Goal: Information Seeking & Learning: Compare options

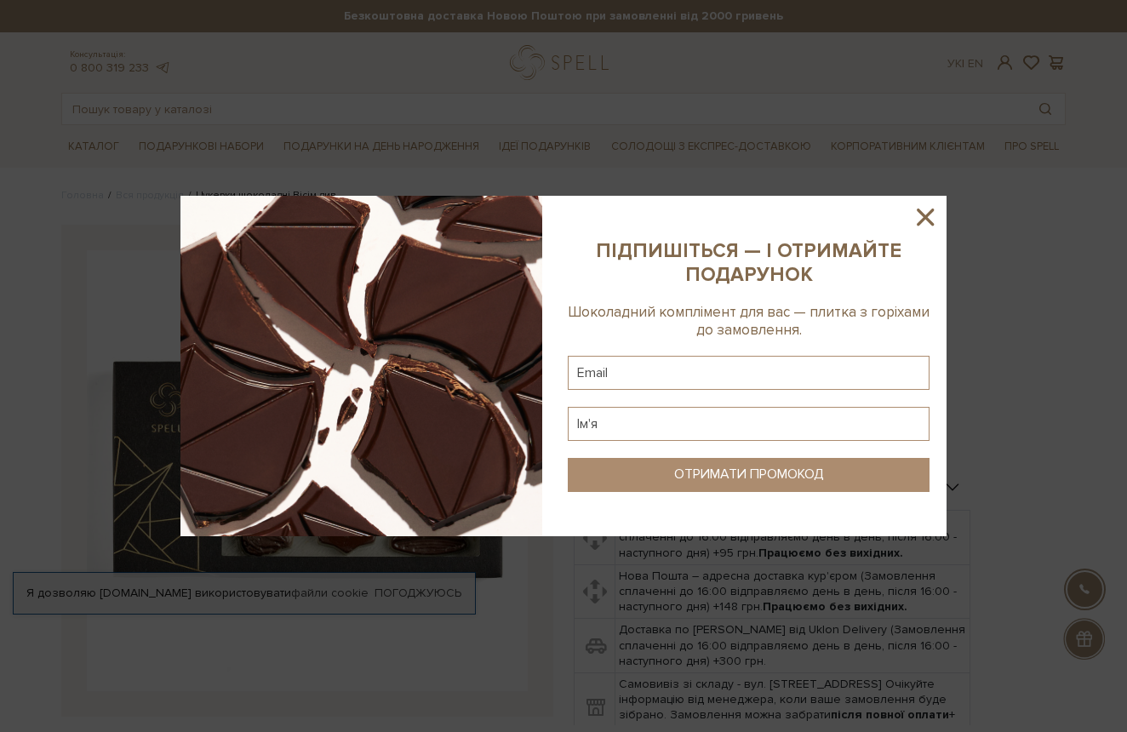
click at [910, 214] on sys-column-static at bounding box center [749, 366] width 396 height 340
click at [935, 214] on icon at bounding box center [925, 217] width 29 height 29
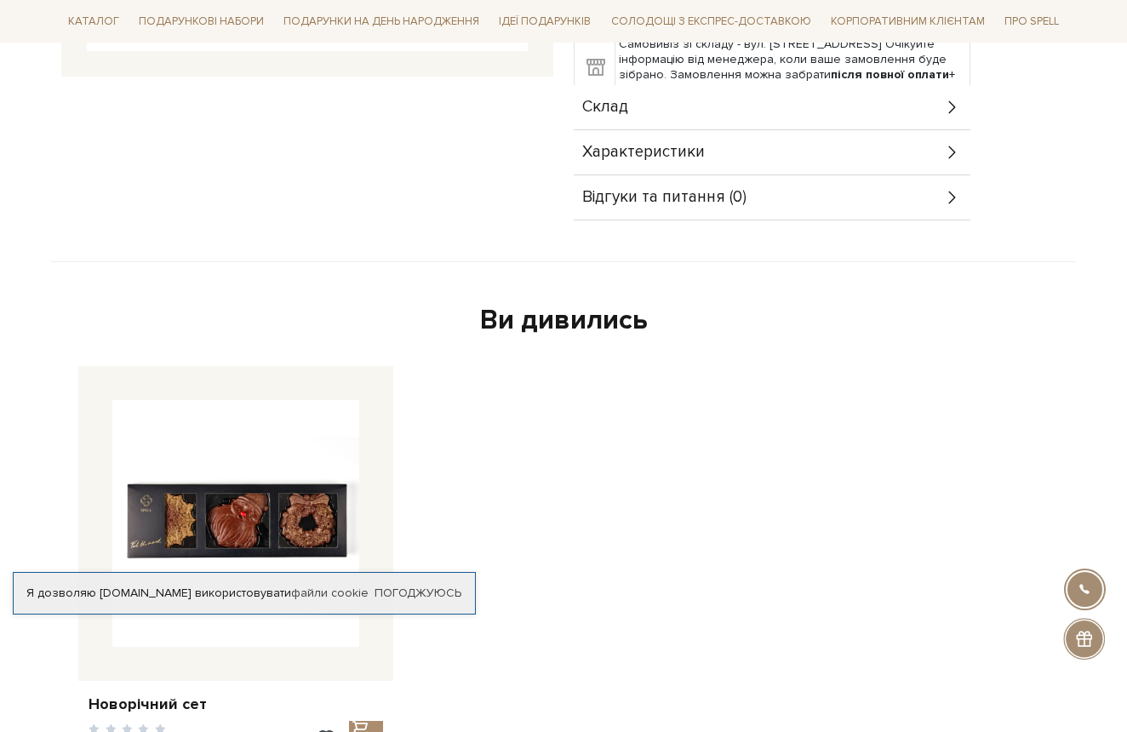
scroll to position [655, 0]
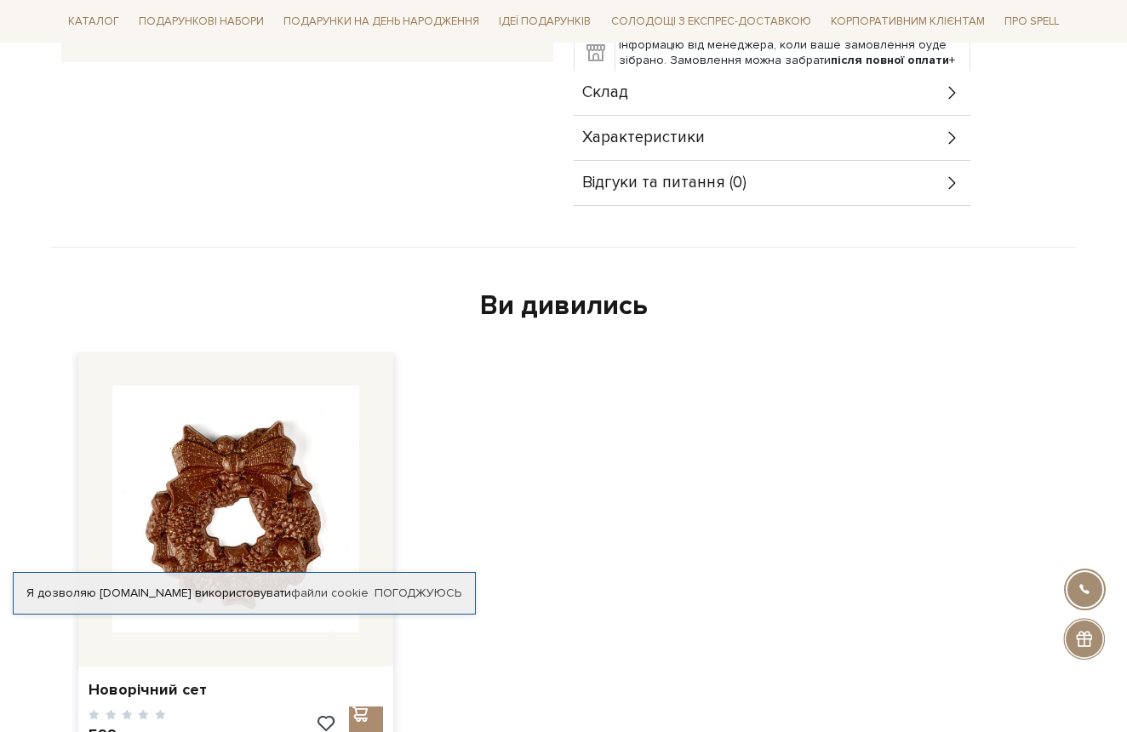
click at [241, 501] on img at bounding box center [235, 509] width 247 height 247
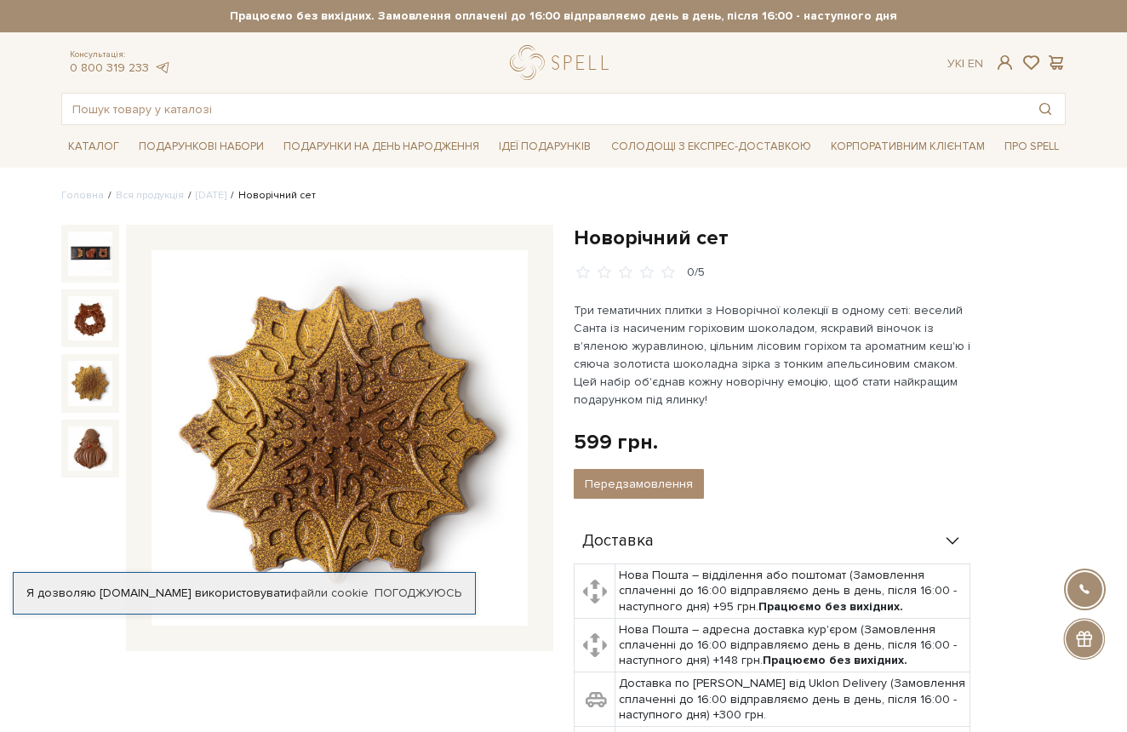
click at [87, 358] on div at bounding box center [90, 383] width 58 height 58
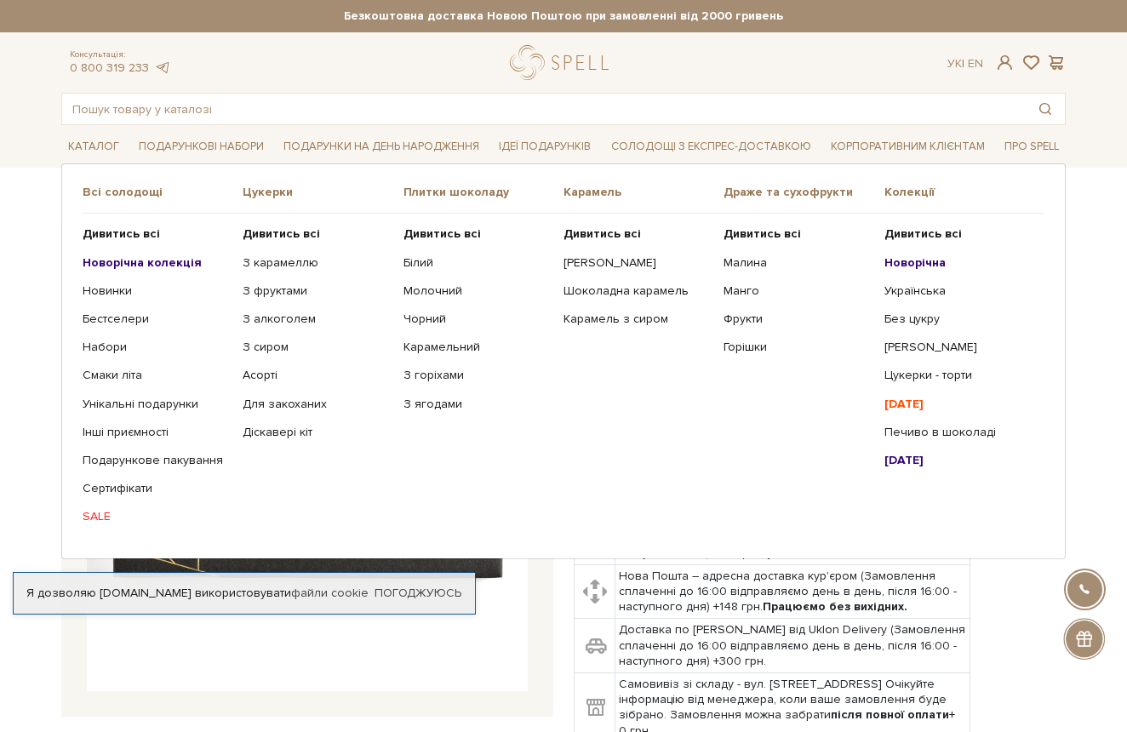
click at [169, 258] on b "Новорічна колекція" at bounding box center [142, 262] width 119 height 14
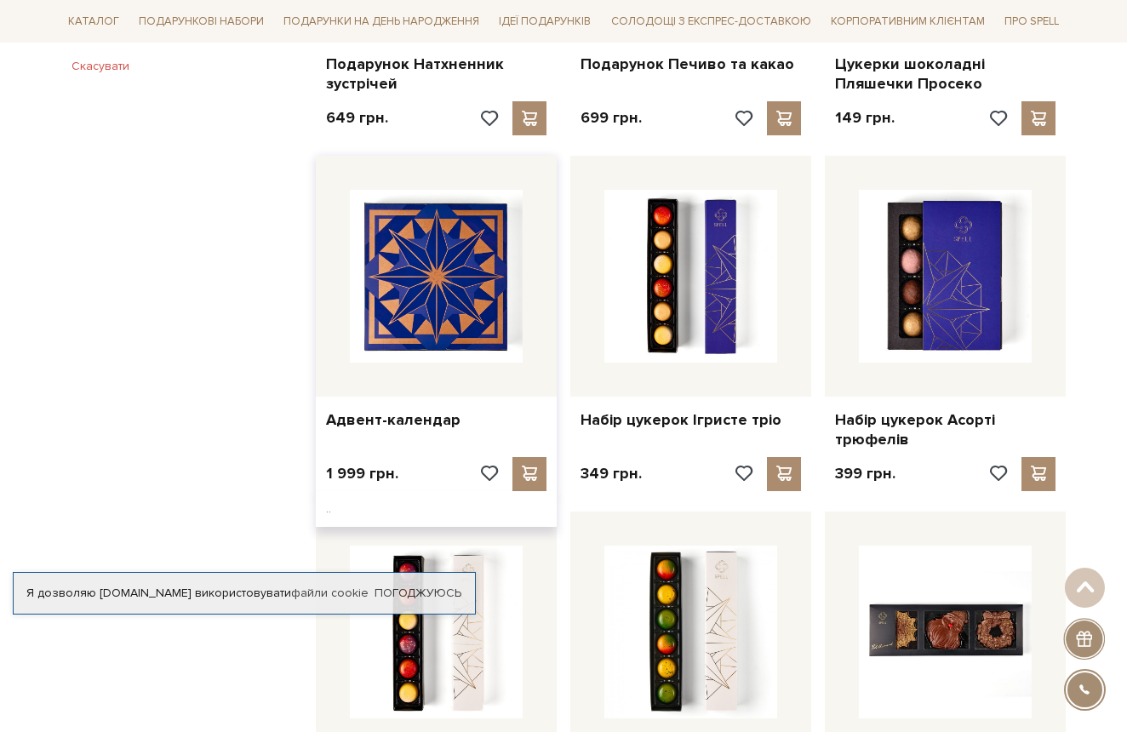
scroll to position [1236, 0]
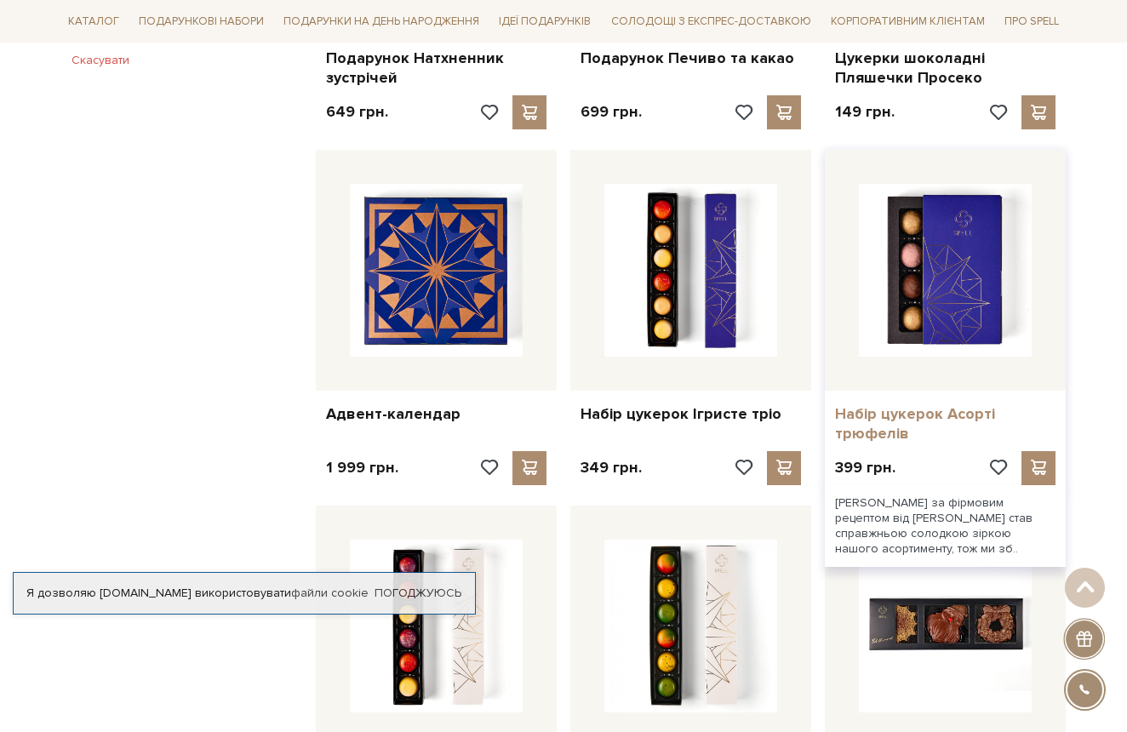
click at [890, 412] on link "Набір цукерок Асорті трюфелів" at bounding box center [945, 424] width 220 height 40
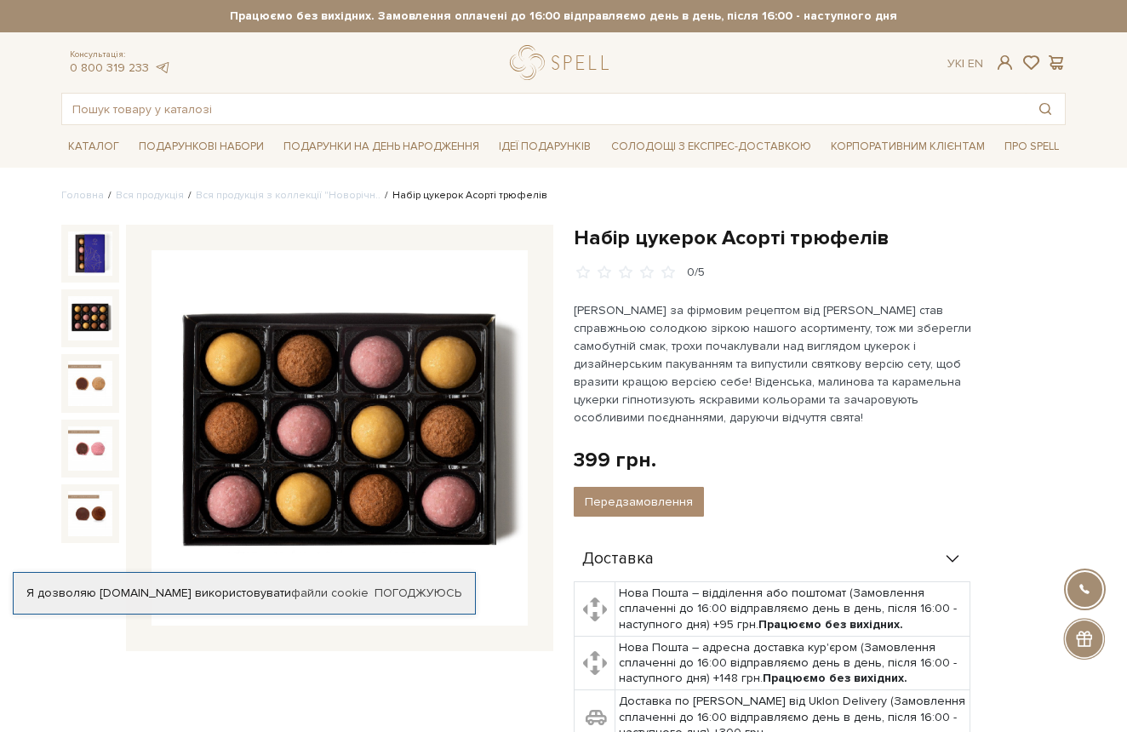
click at [83, 339] on img at bounding box center [90, 318] width 44 height 44
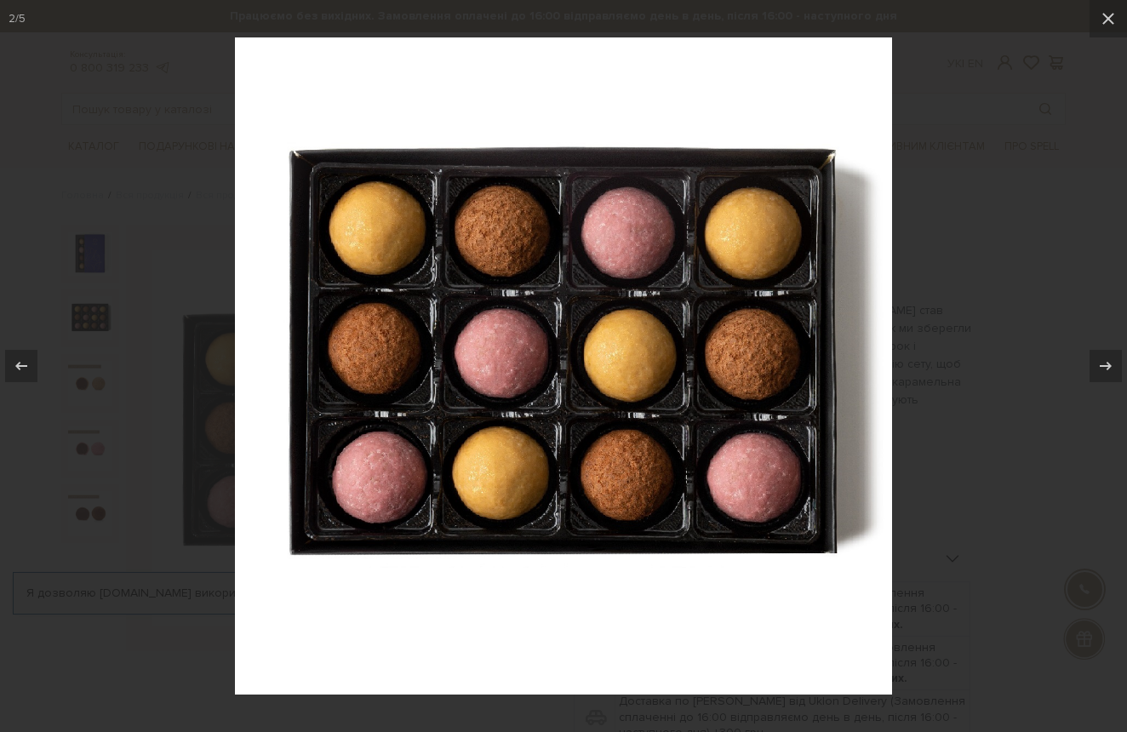
click at [102, 443] on div at bounding box center [563, 366] width 1127 height 732
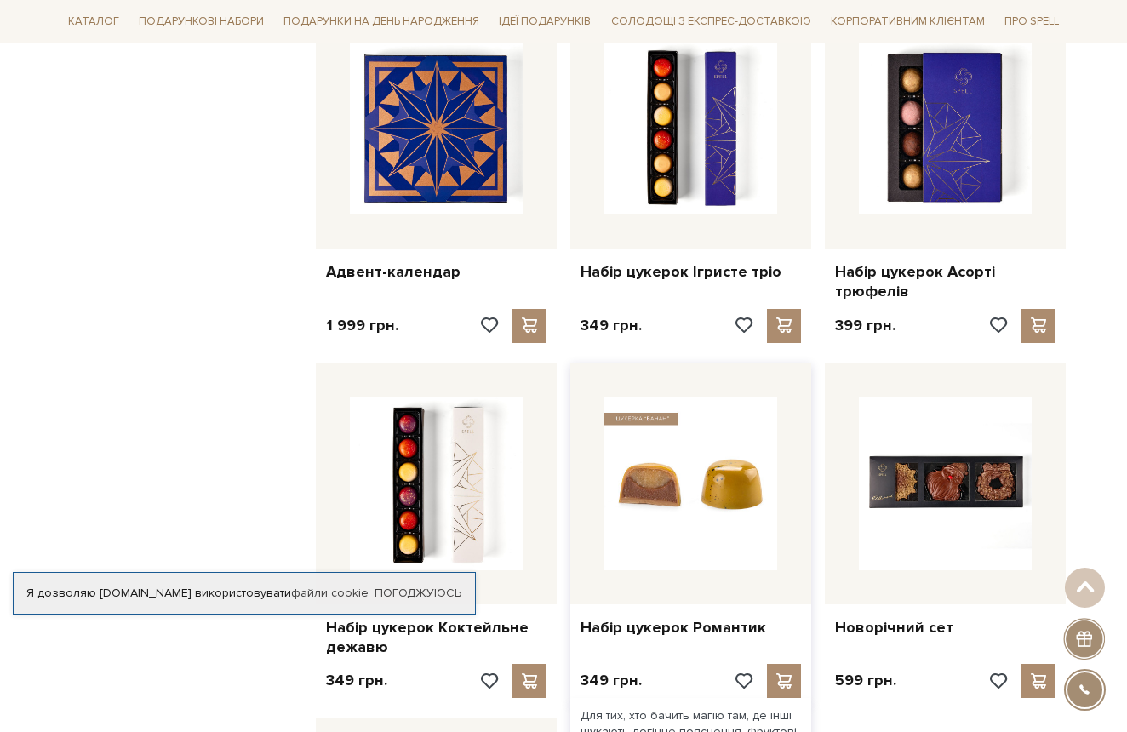
scroll to position [1368, 0]
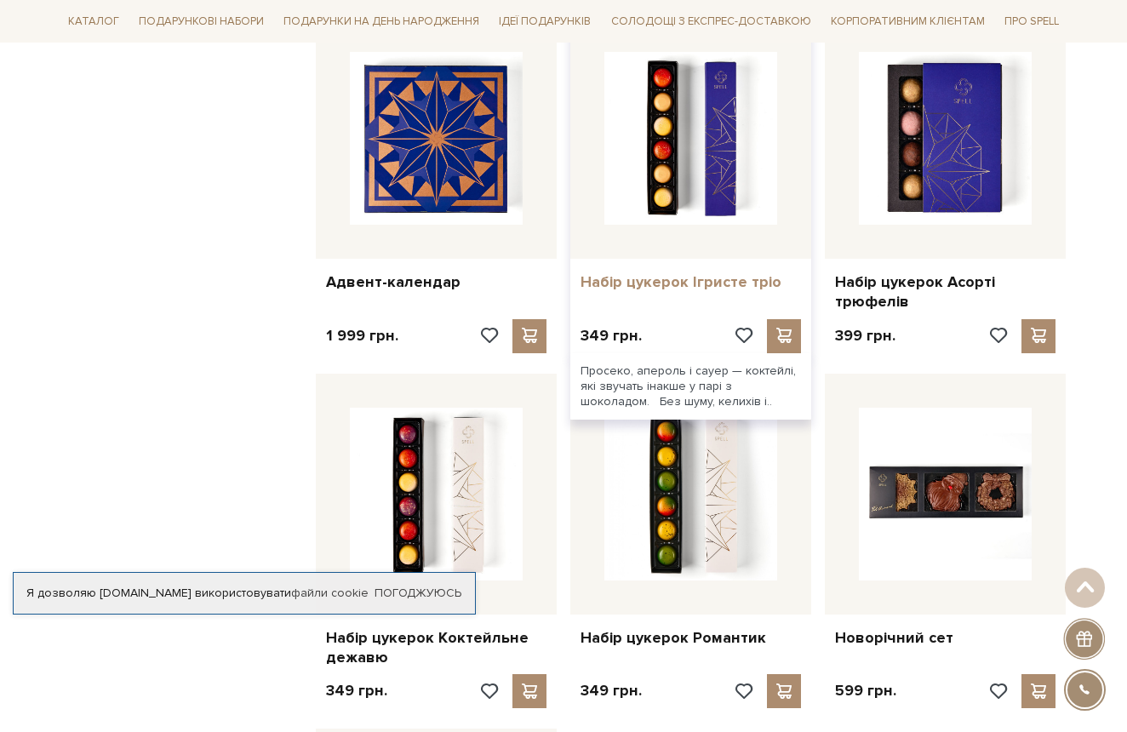
click at [660, 276] on link "Набір цукерок Ігристе тріо" at bounding box center [691, 282] width 220 height 20
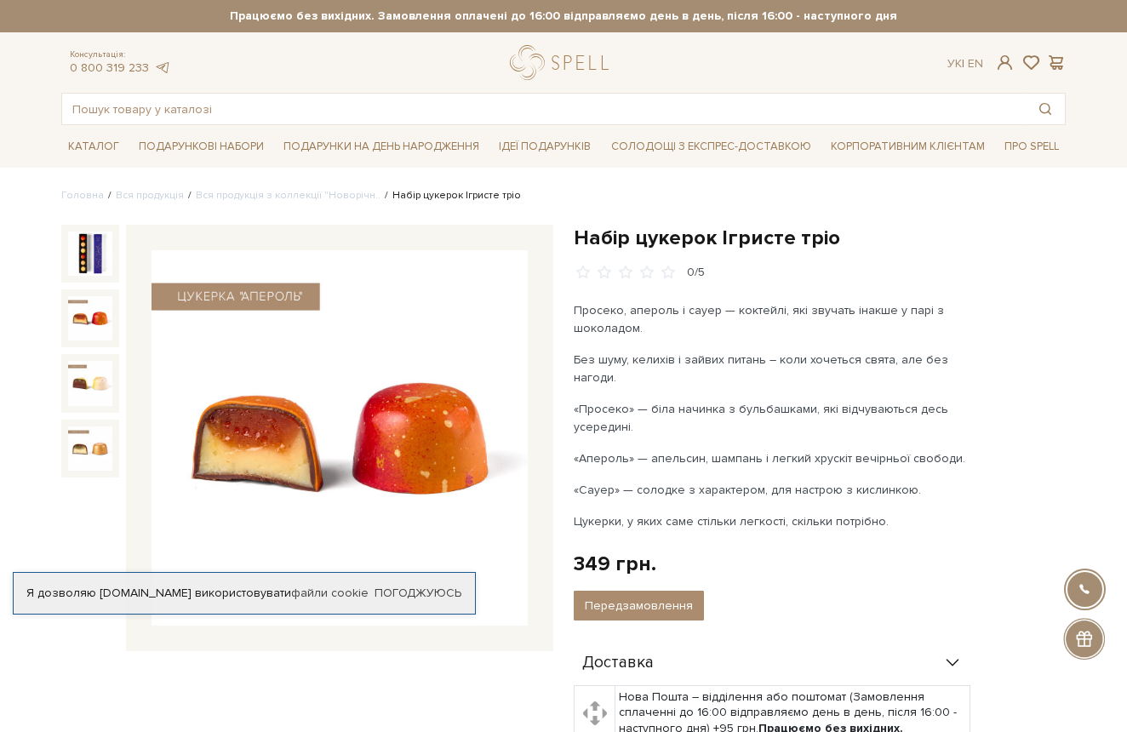
click at [100, 323] on img at bounding box center [90, 318] width 44 height 44
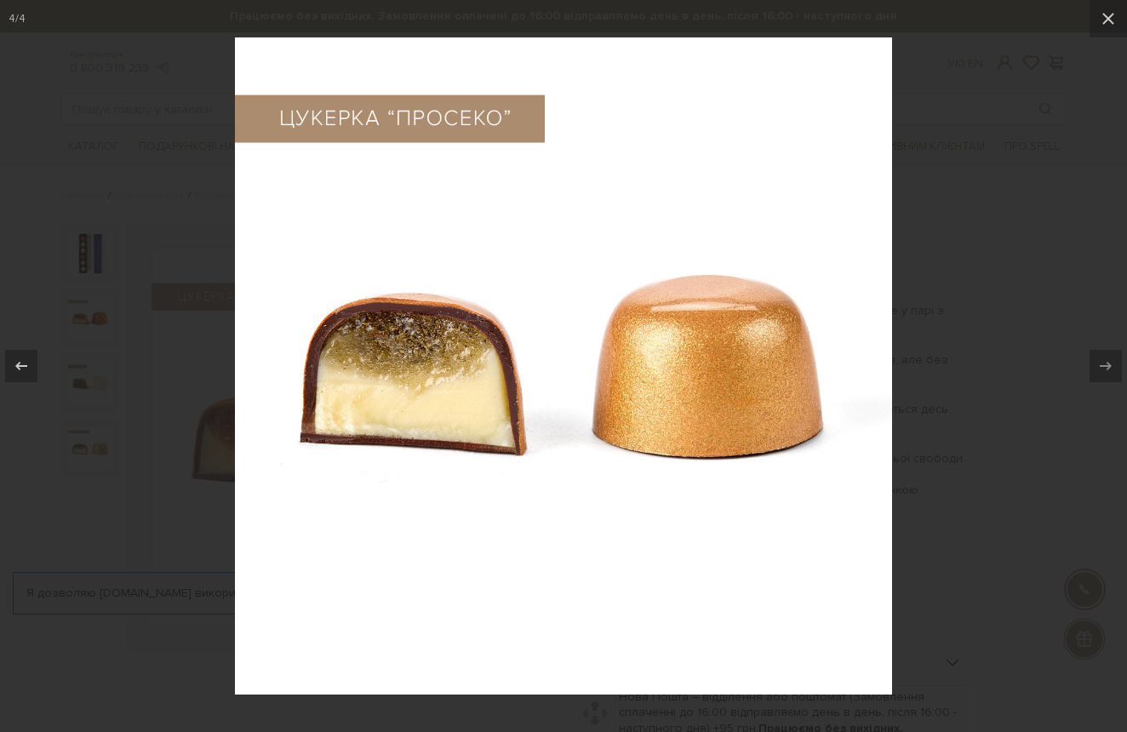
click at [84, 407] on div at bounding box center [563, 366] width 1127 height 732
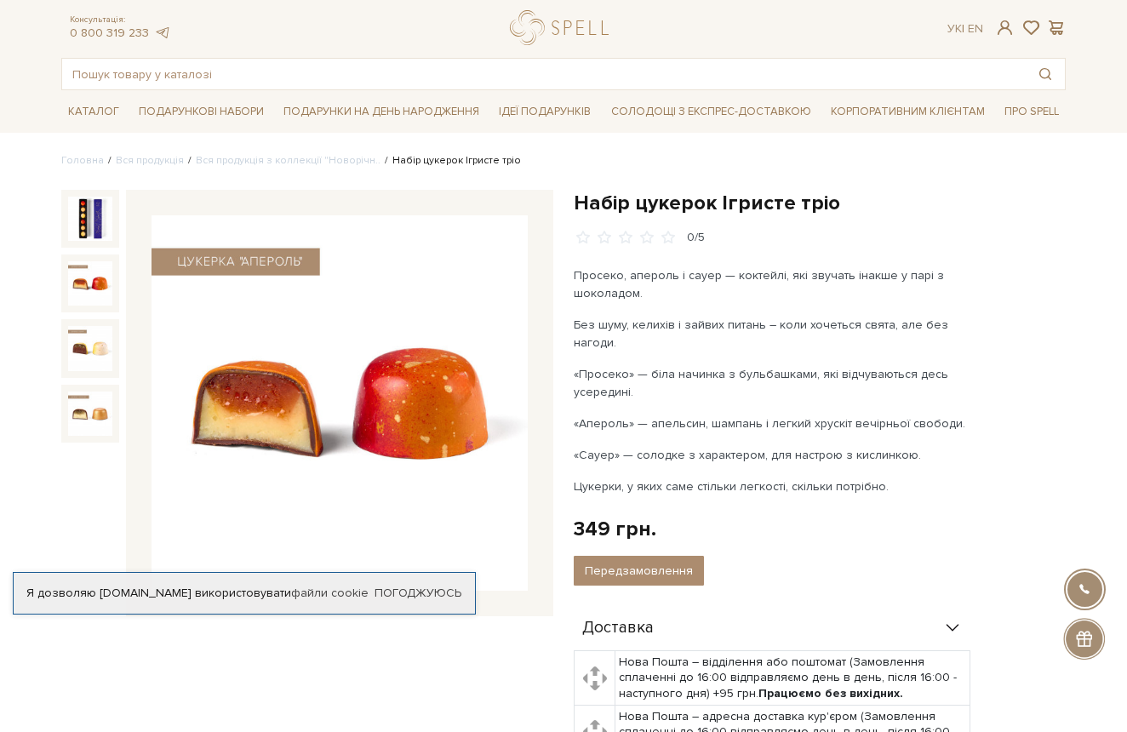
scroll to position [37, 0]
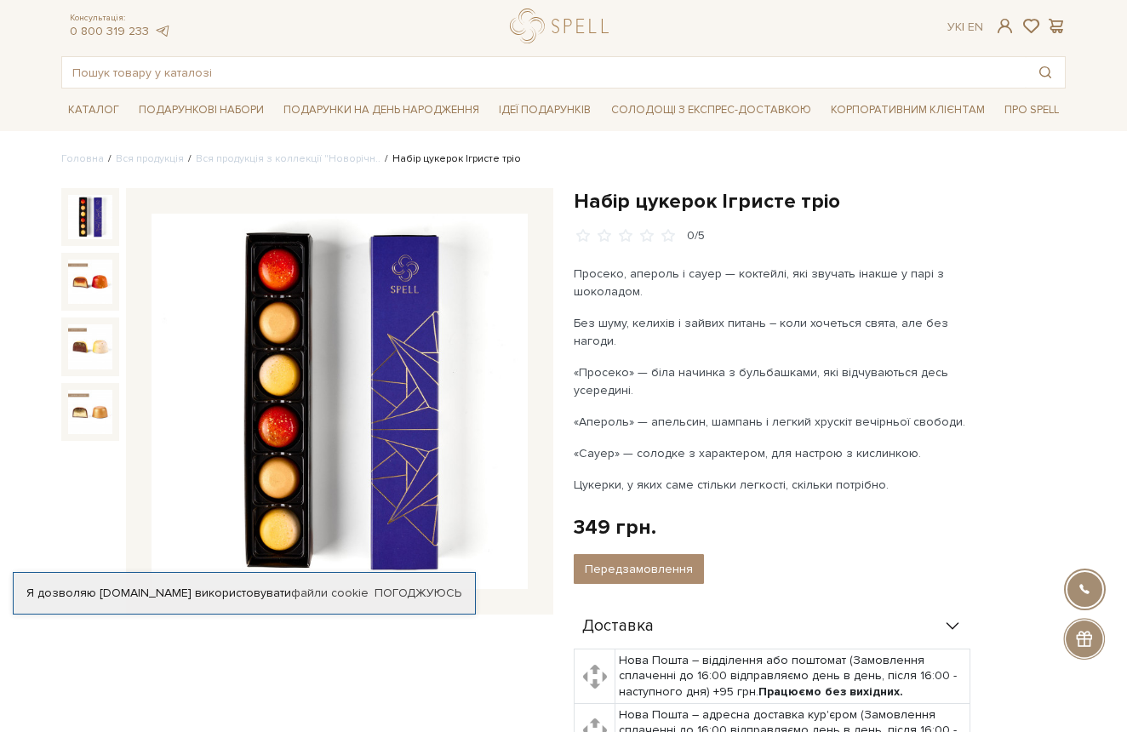
click at [88, 226] on img at bounding box center [90, 217] width 44 height 44
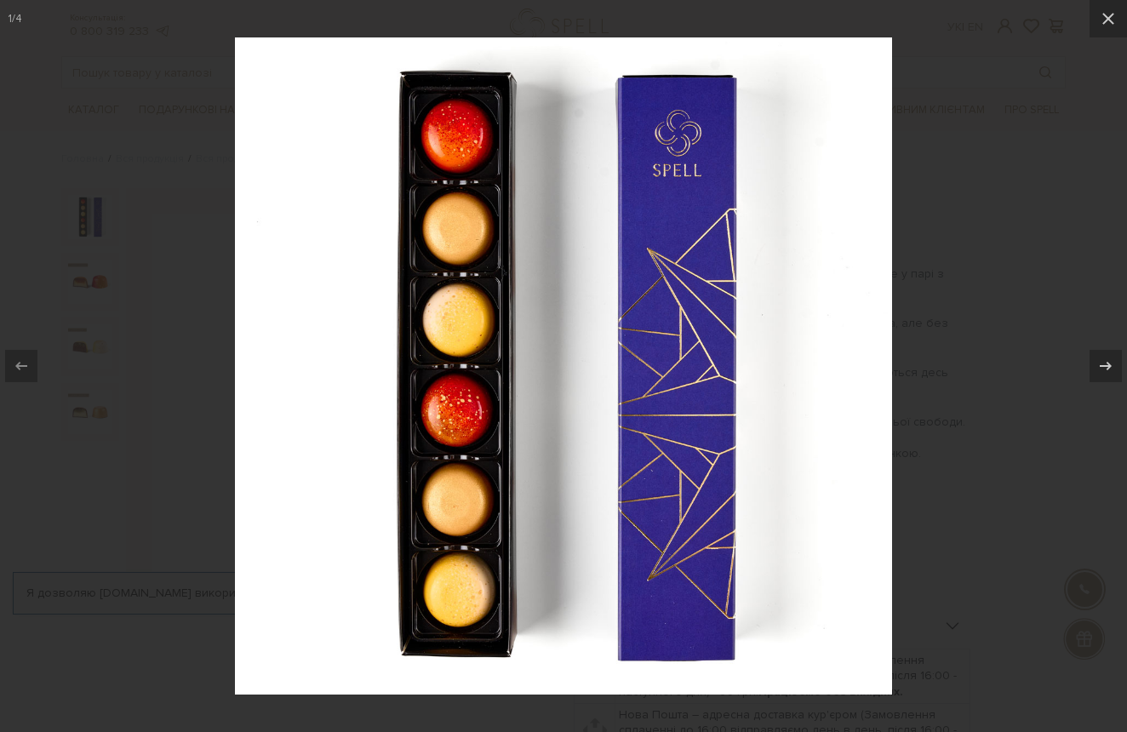
click at [105, 262] on div at bounding box center [563, 366] width 1127 height 732
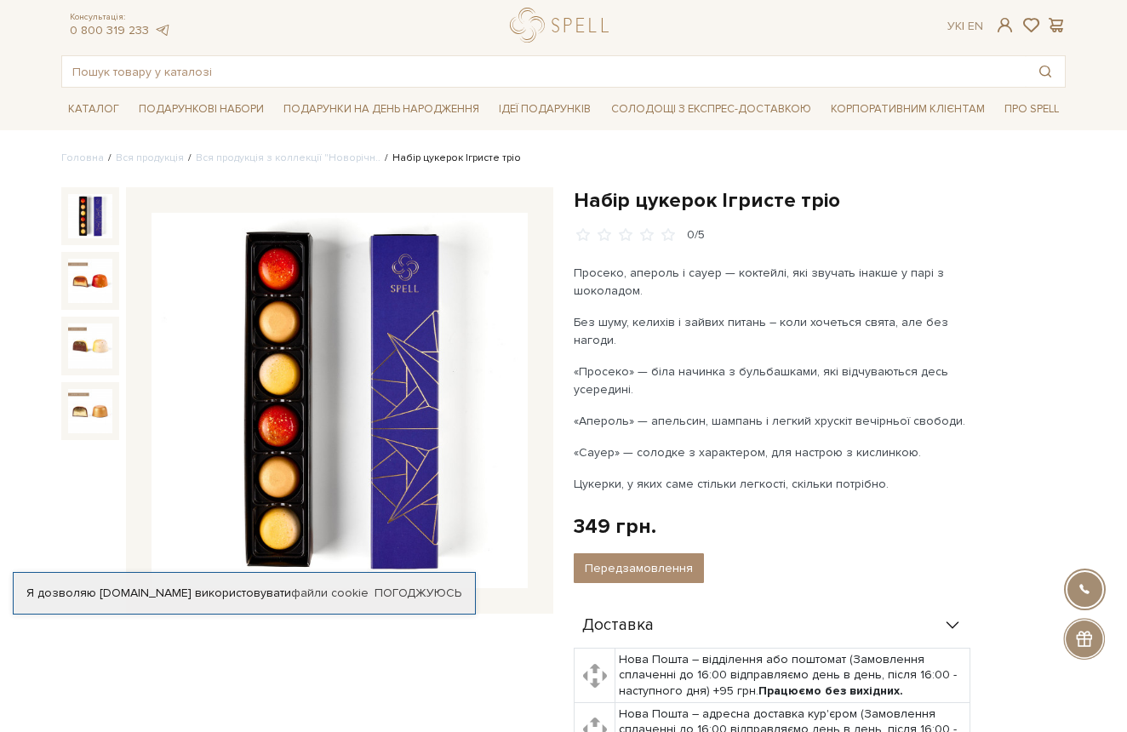
scroll to position [36, 0]
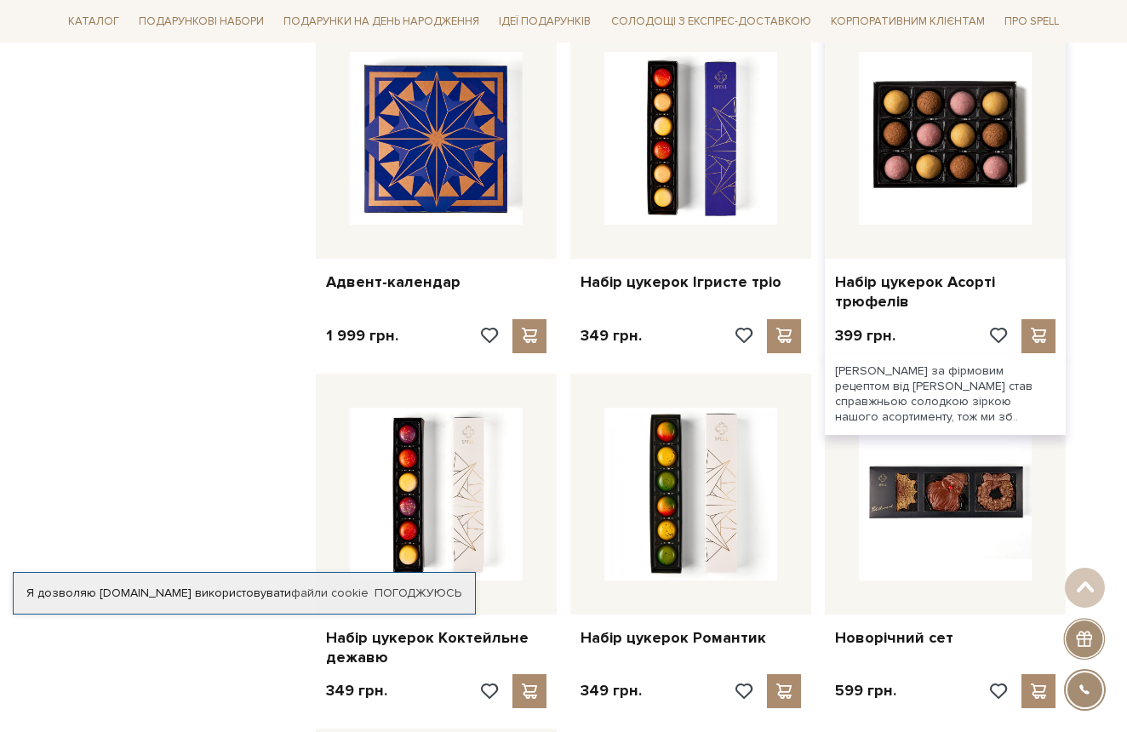
click at [954, 130] on img at bounding box center [945, 138] width 173 height 173
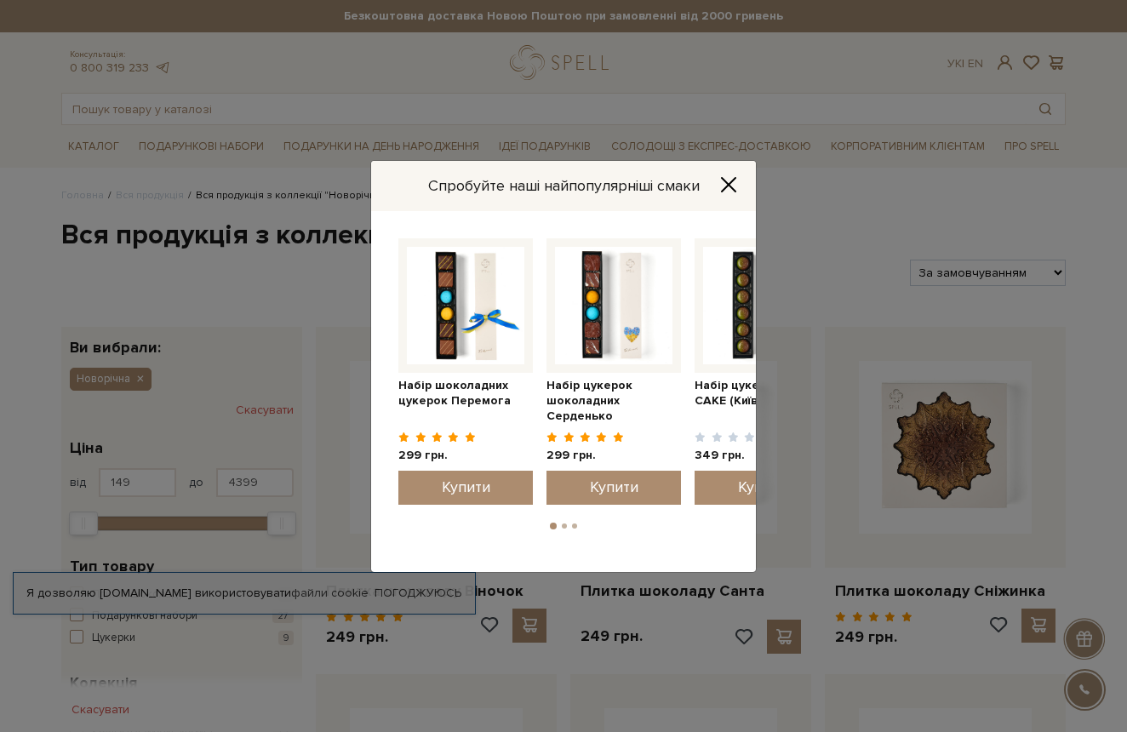
click at [563, 528] on button "2" at bounding box center [564, 525] width 5 height 5
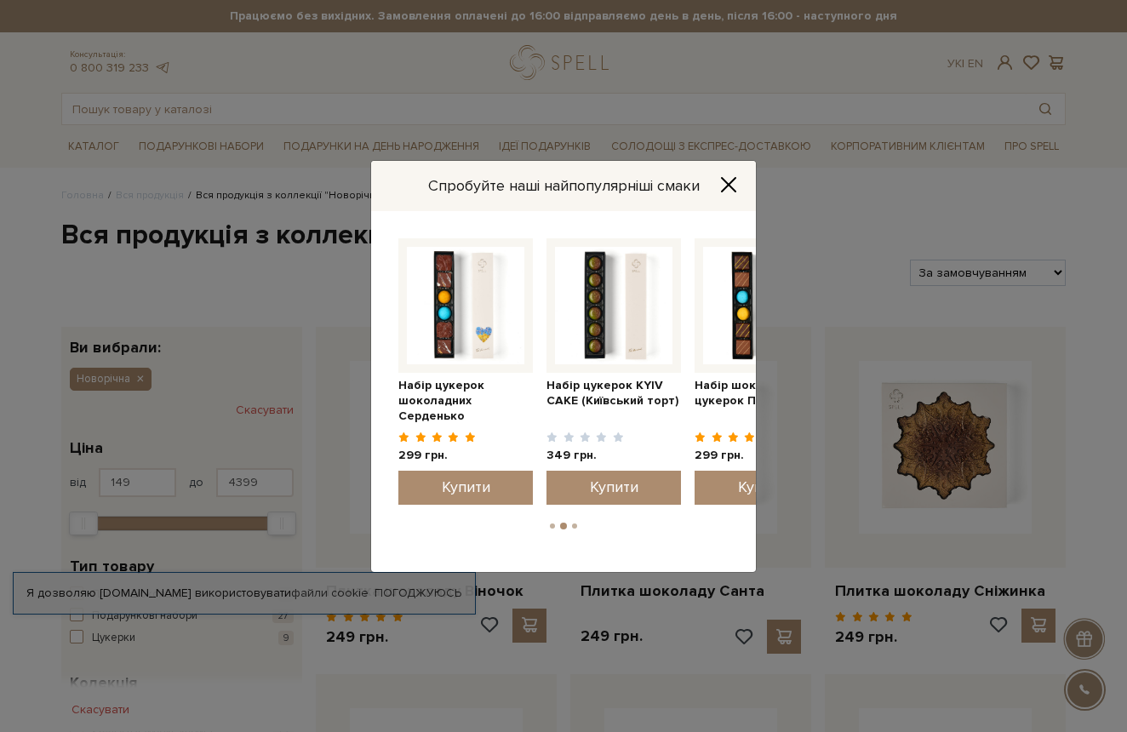
click at [575, 526] on button "3" at bounding box center [574, 525] width 5 height 5
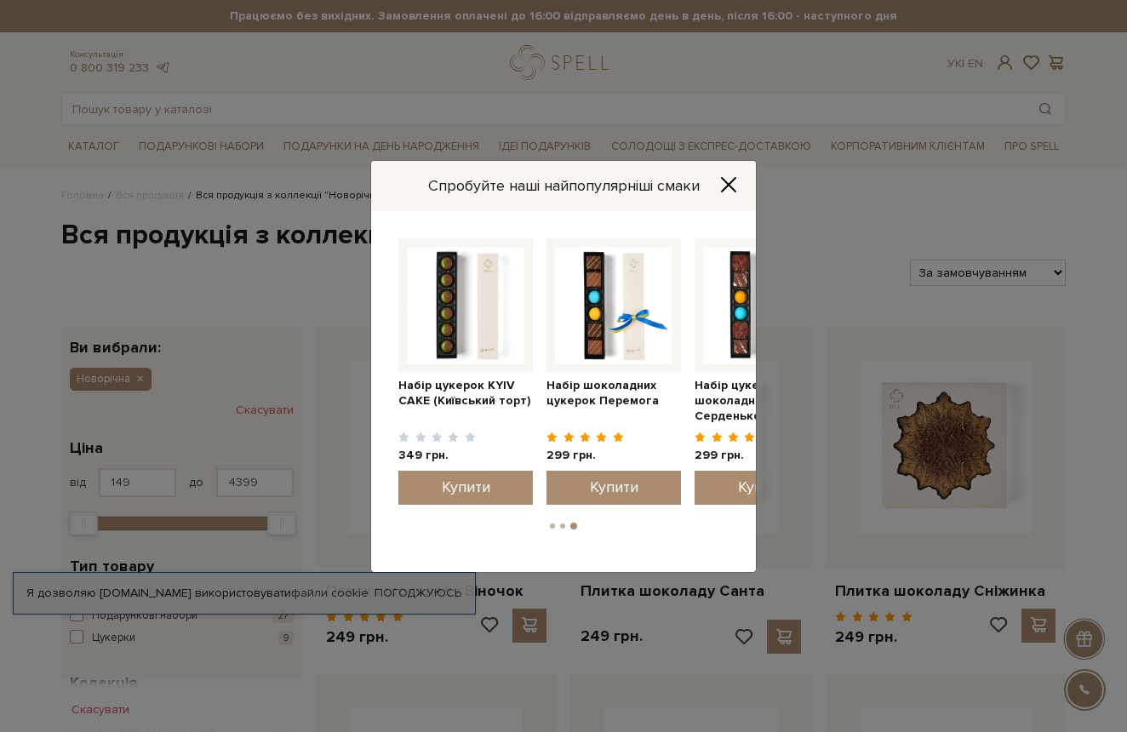
click at [729, 175] on button "Close" at bounding box center [728, 184] width 27 height 19
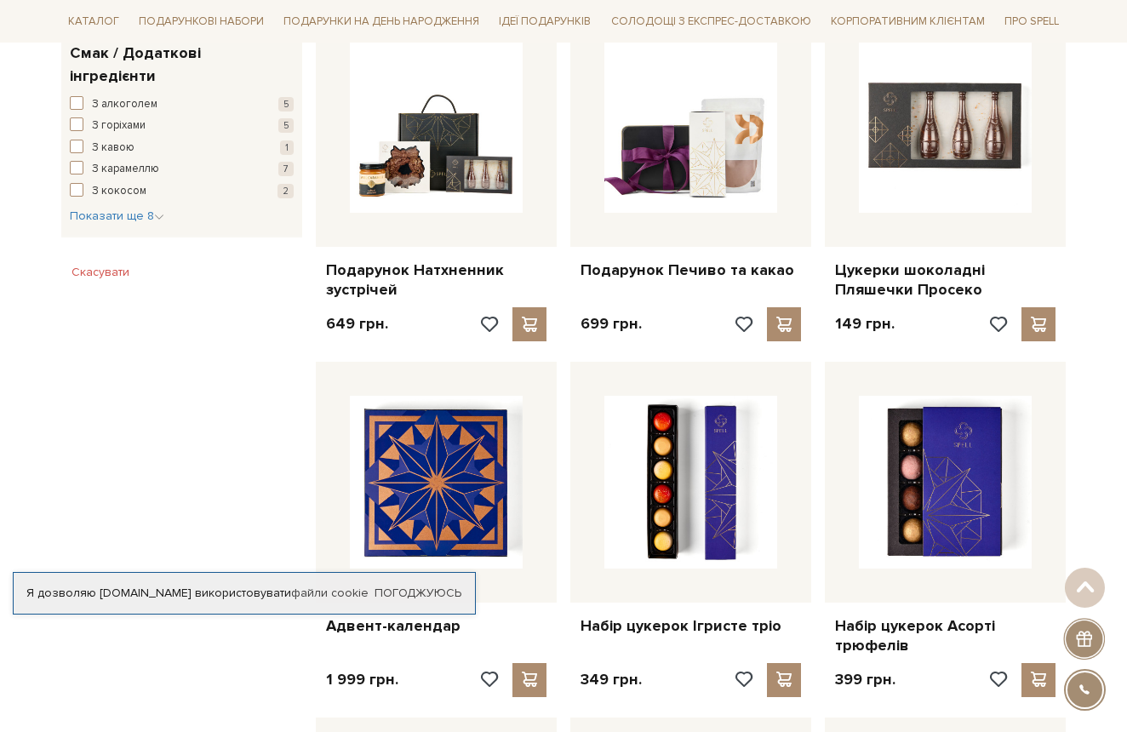
scroll to position [1080, 0]
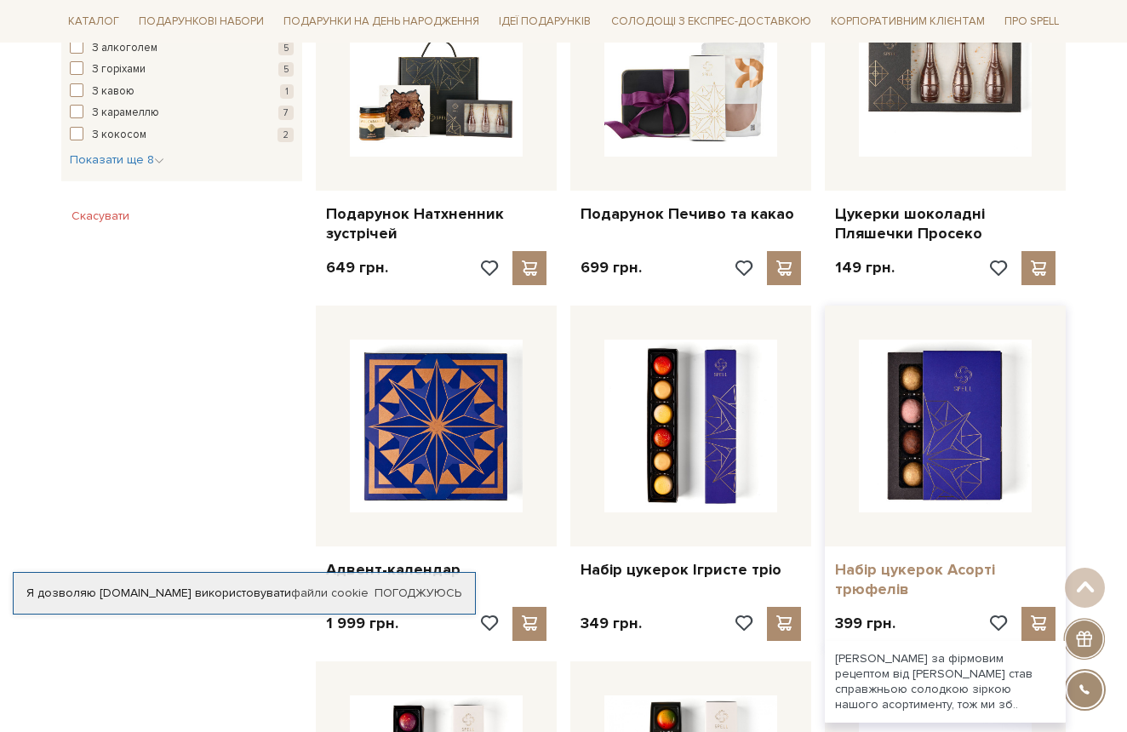
click at [858, 577] on link "Набір цукерок Асорті трюфелів" at bounding box center [945, 580] width 220 height 40
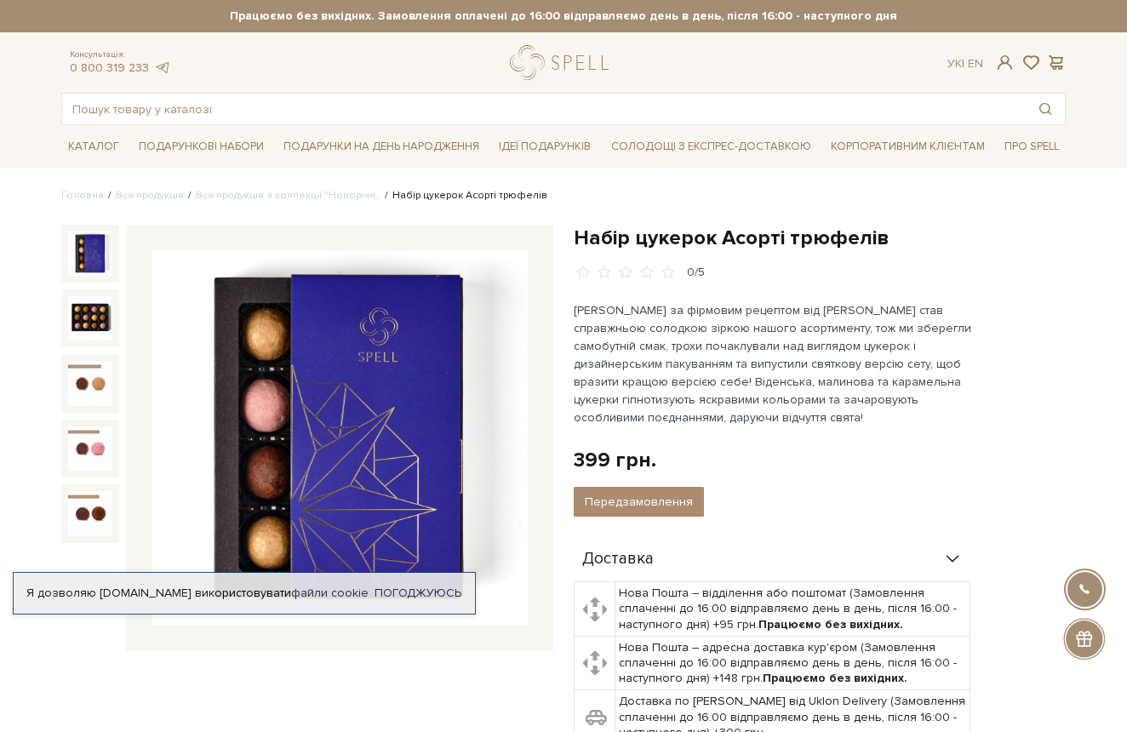
click at [92, 252] on img at bounding box center [90, 254] width 44 height 44
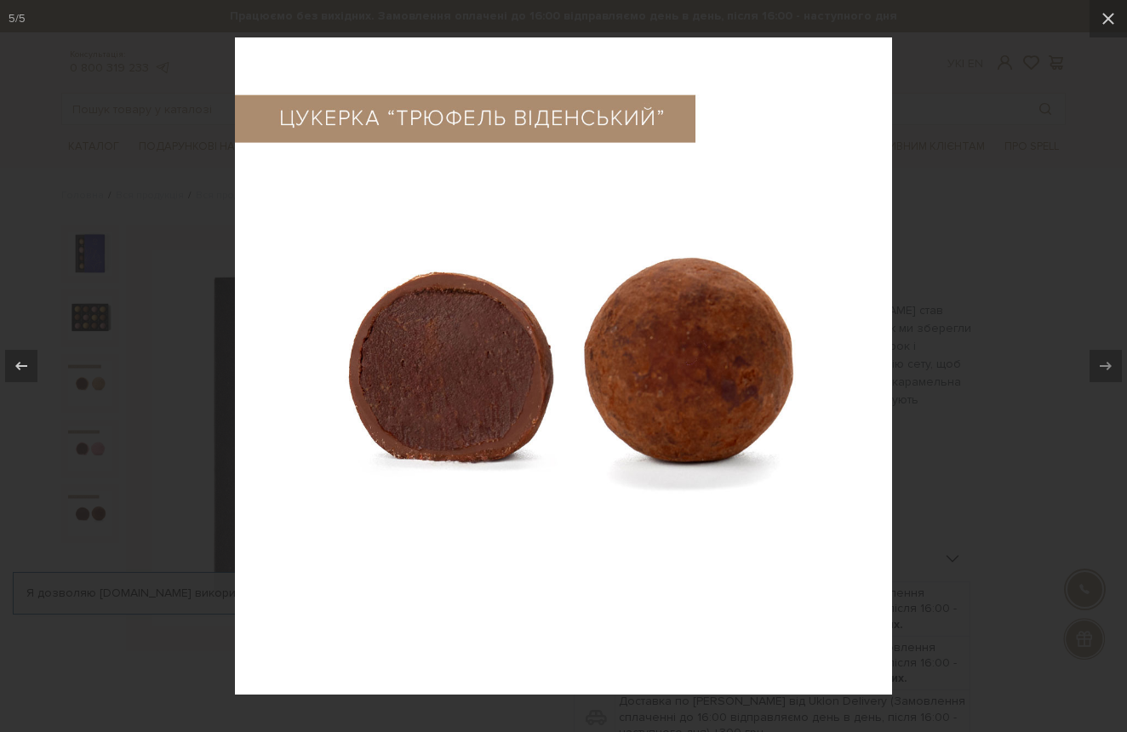
click at [89, 331] on div at bounding box center [563, 366] width 1127 height 732
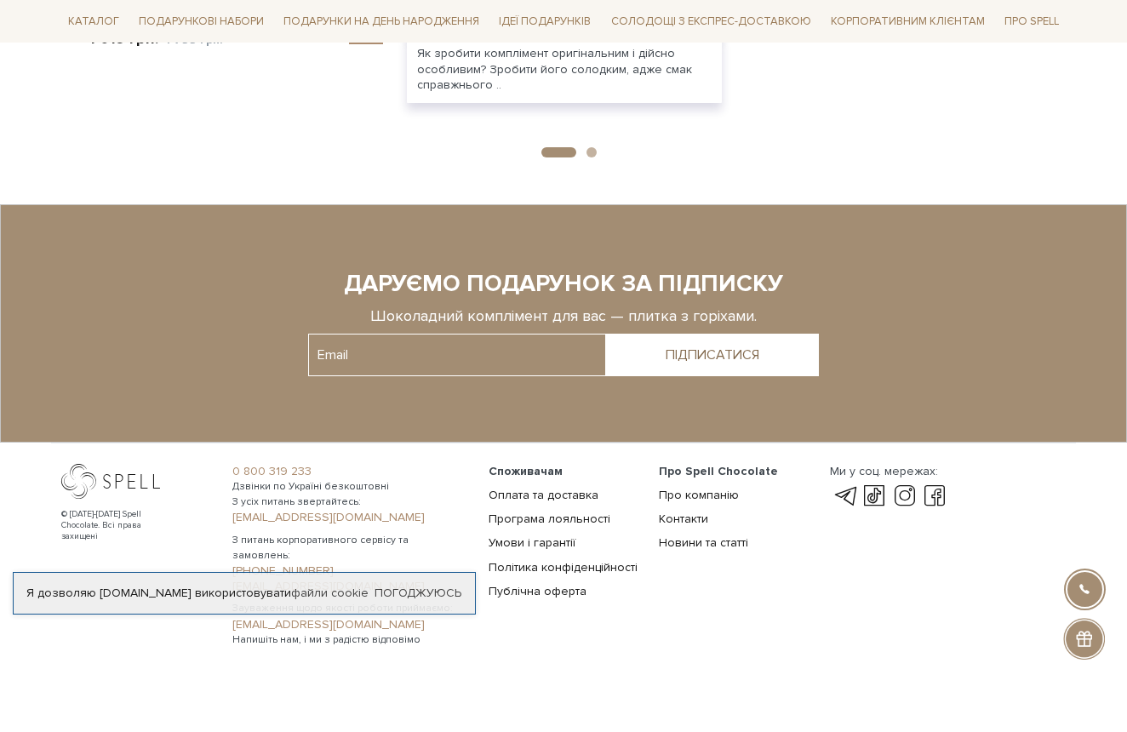
scroll to position [2064, 0]
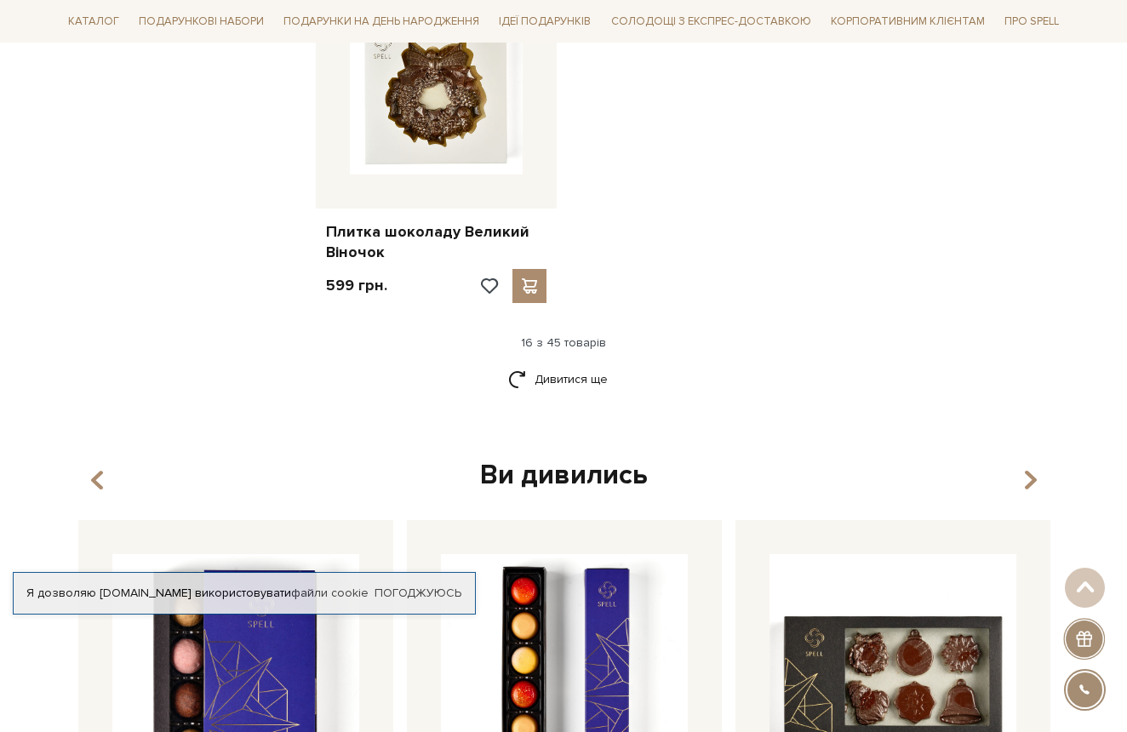
scroll to position [2150, 0]
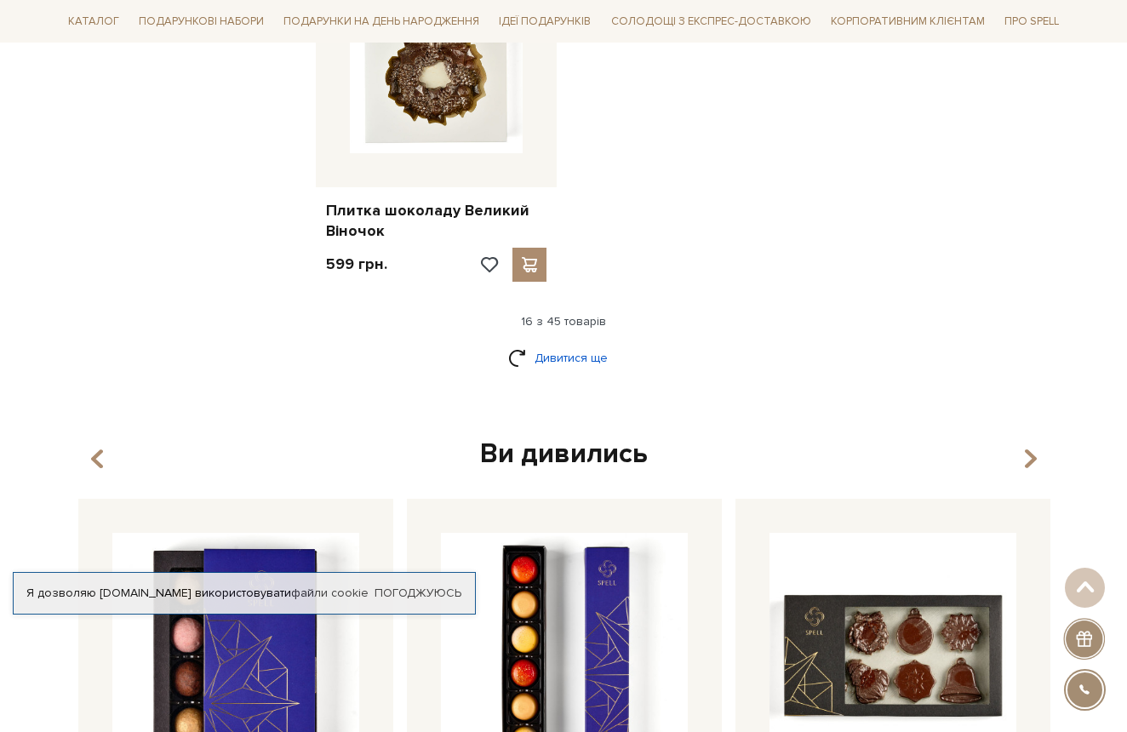
click at [589, 343] on link "Дивитися ще" at bounding box center [563, 358] width 111 height 30
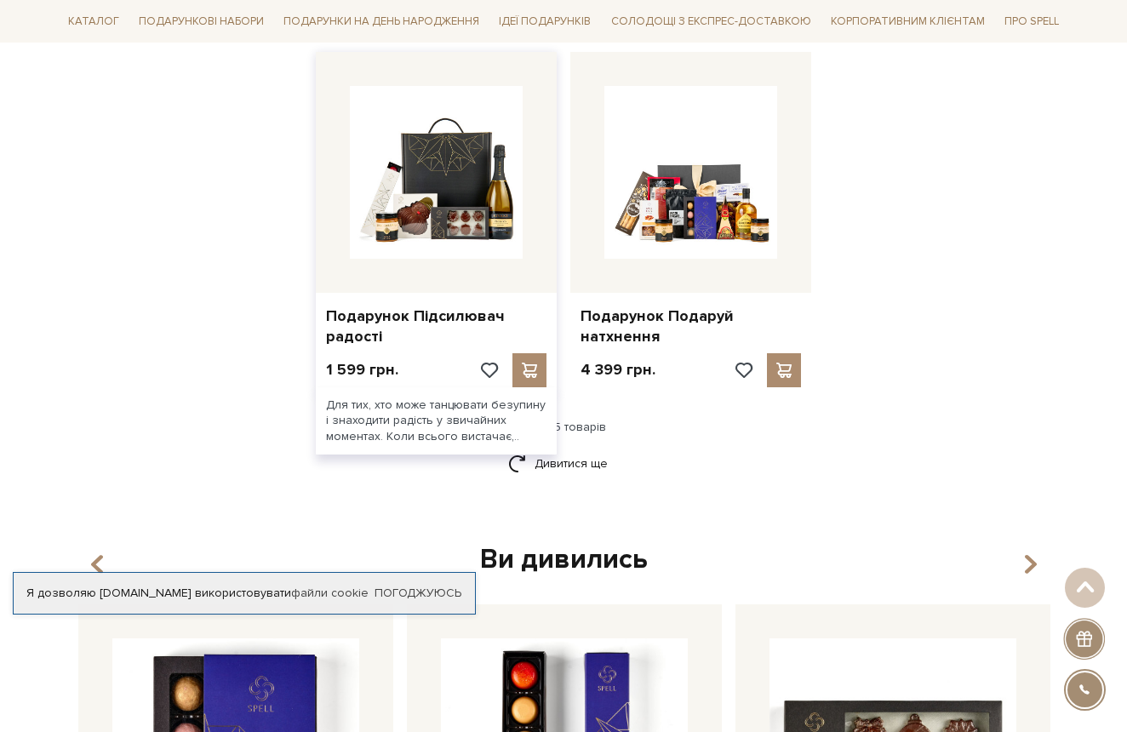
scroll to position [3822, 0]
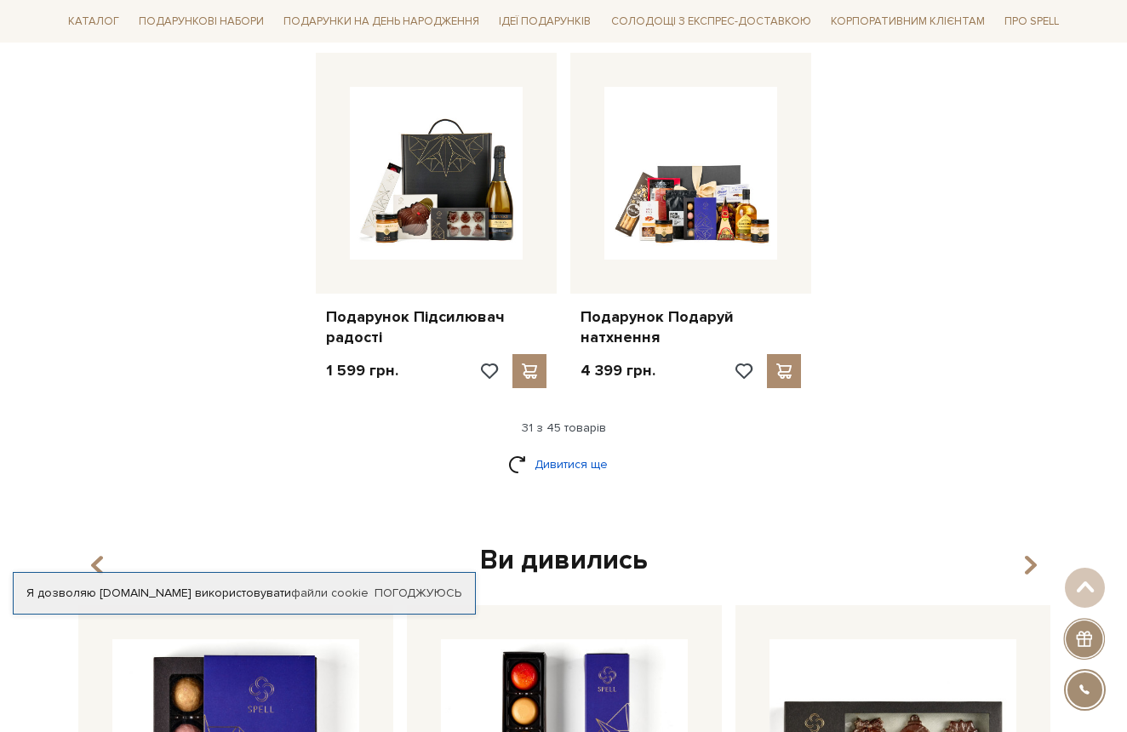
click at [560, 453] on link "Дивитися ще" at bounding box center [563, 464] width 111 height 30
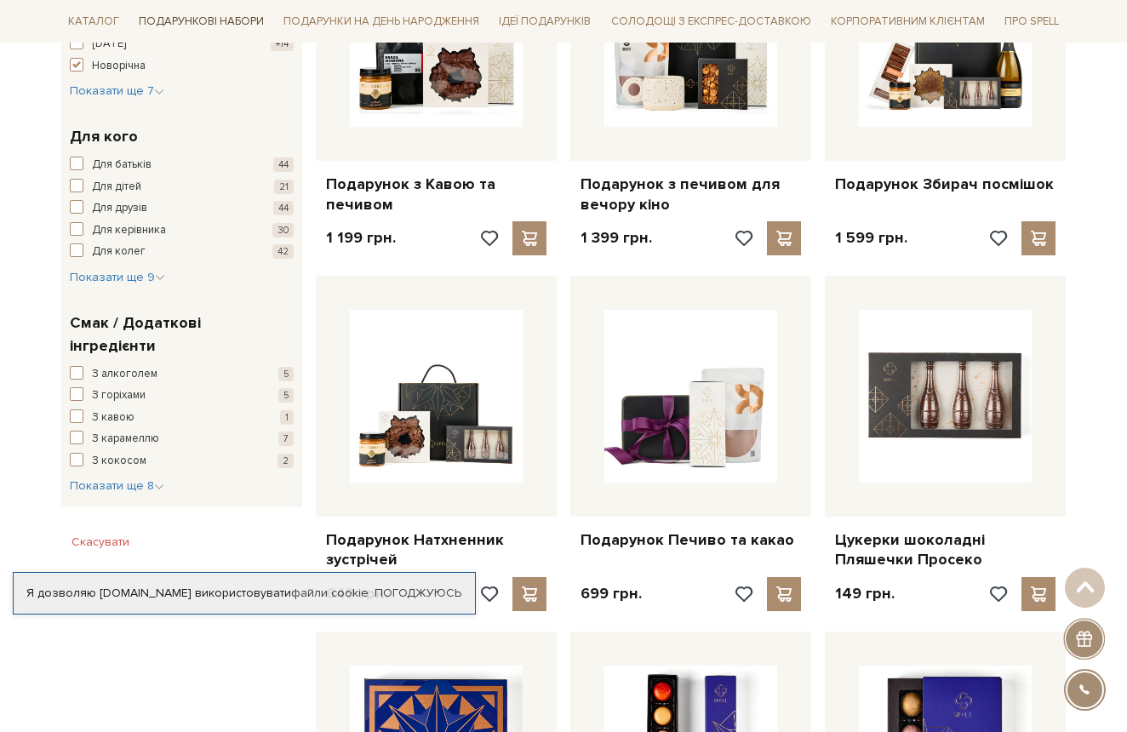
scroll to position [725, 0]
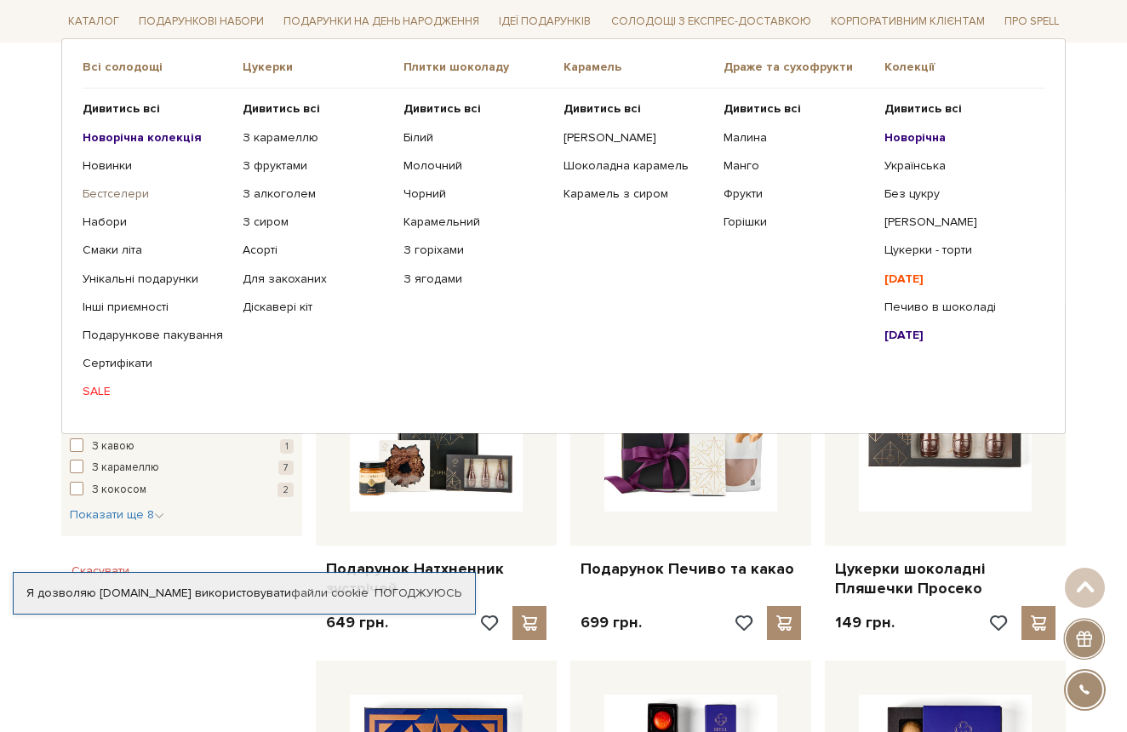
click at [100, 191] on link "Бестселери" at bounding box center [156, 193] width 147 height 15
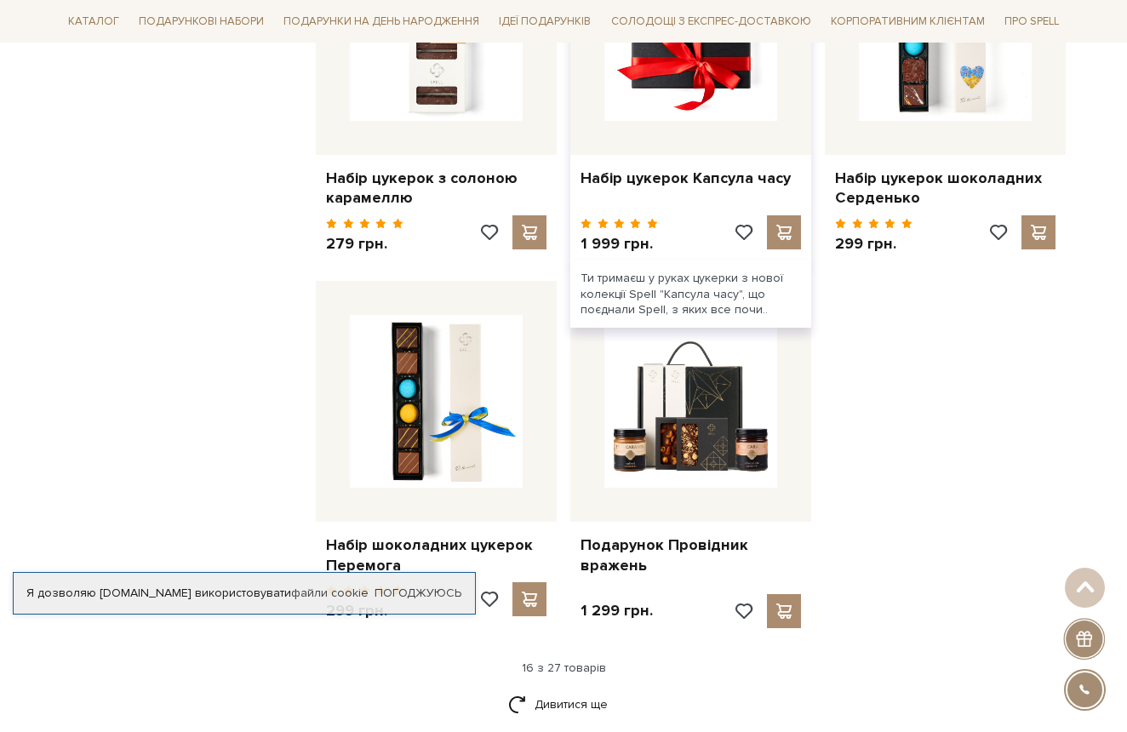
scroll to position [1908, 0]
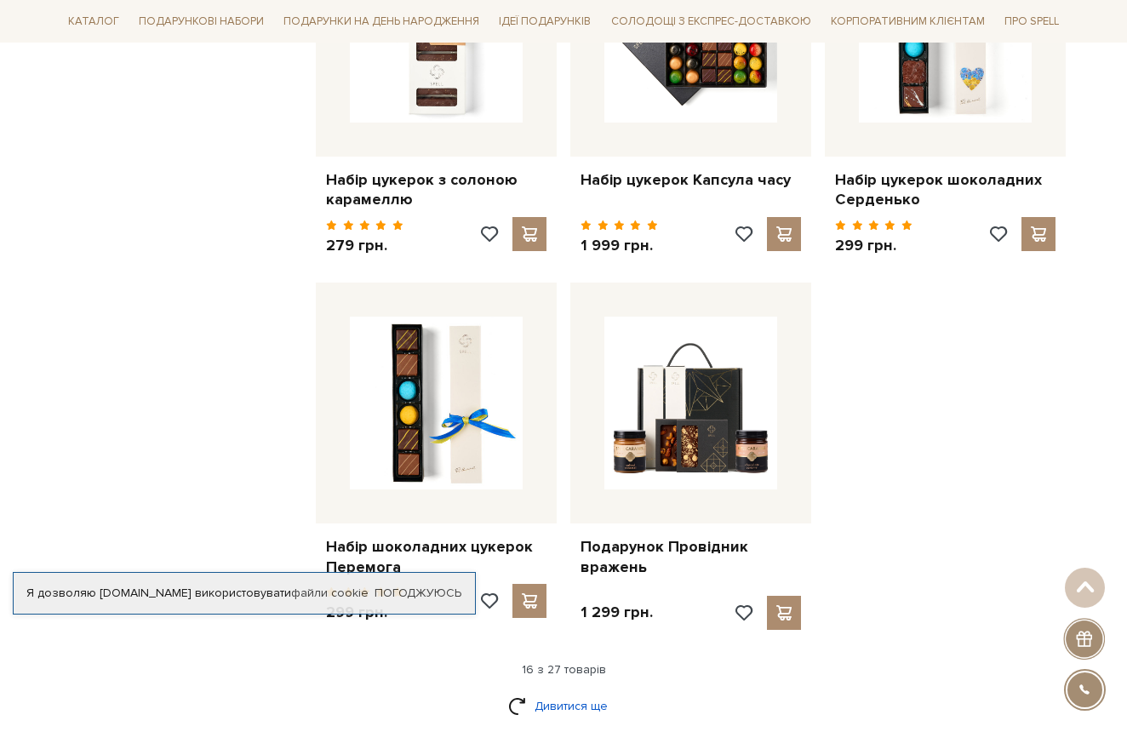
click at [568, 691] on link "Дивитися ще" at bounding box center [563, 706] width 111 height 30
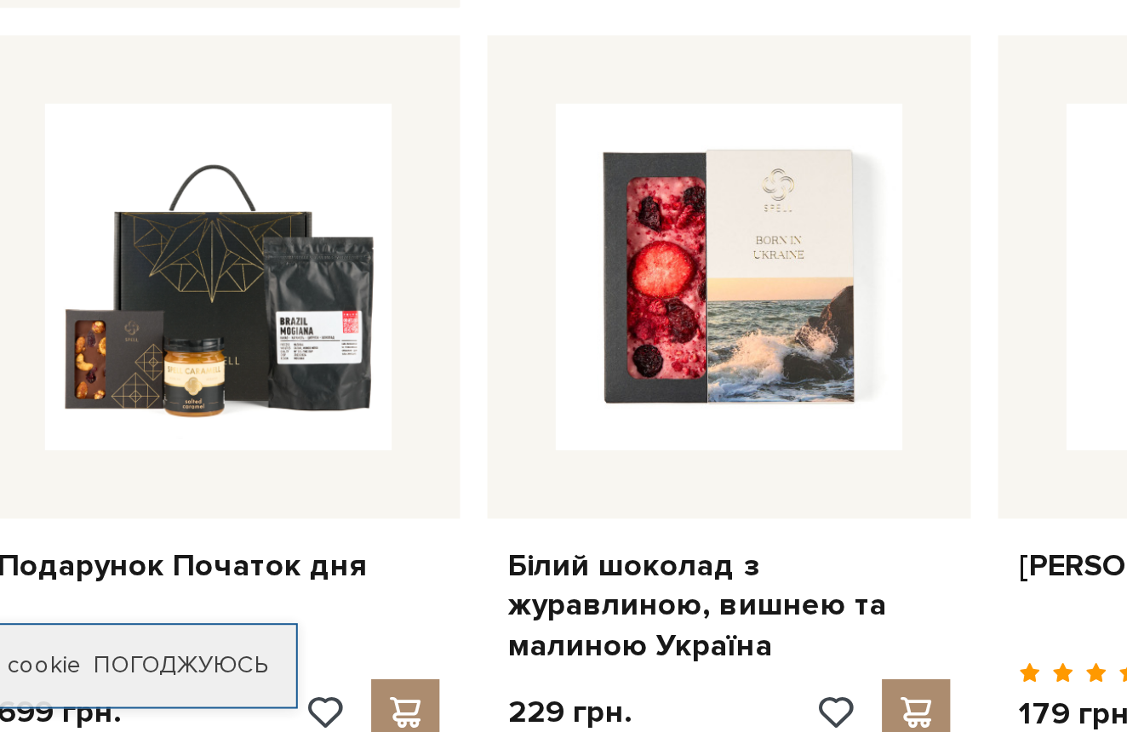
scroll to position [805, 0]
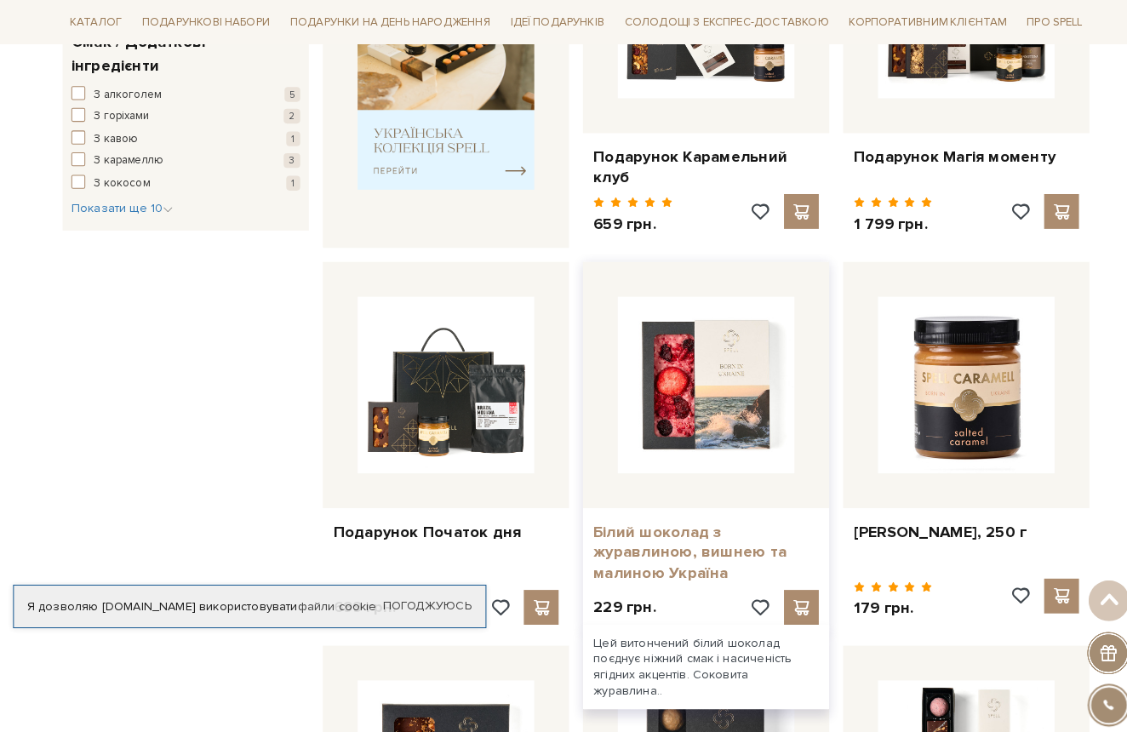
click at [669, 512] on link "Білий шоколад з журавлиною, вишнею та малиною Україна" at bounding box center [691, 541] width 220 height 60
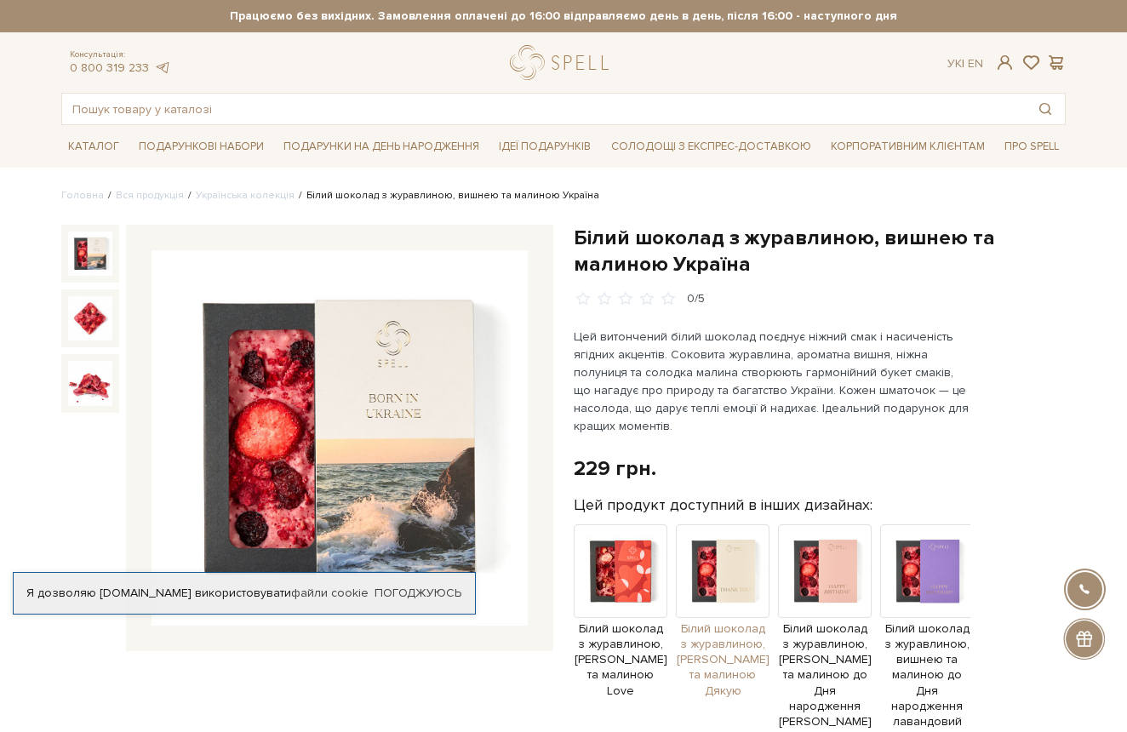
click at [739, 581] on img at bounding box center [723, 571] width 94 height 94
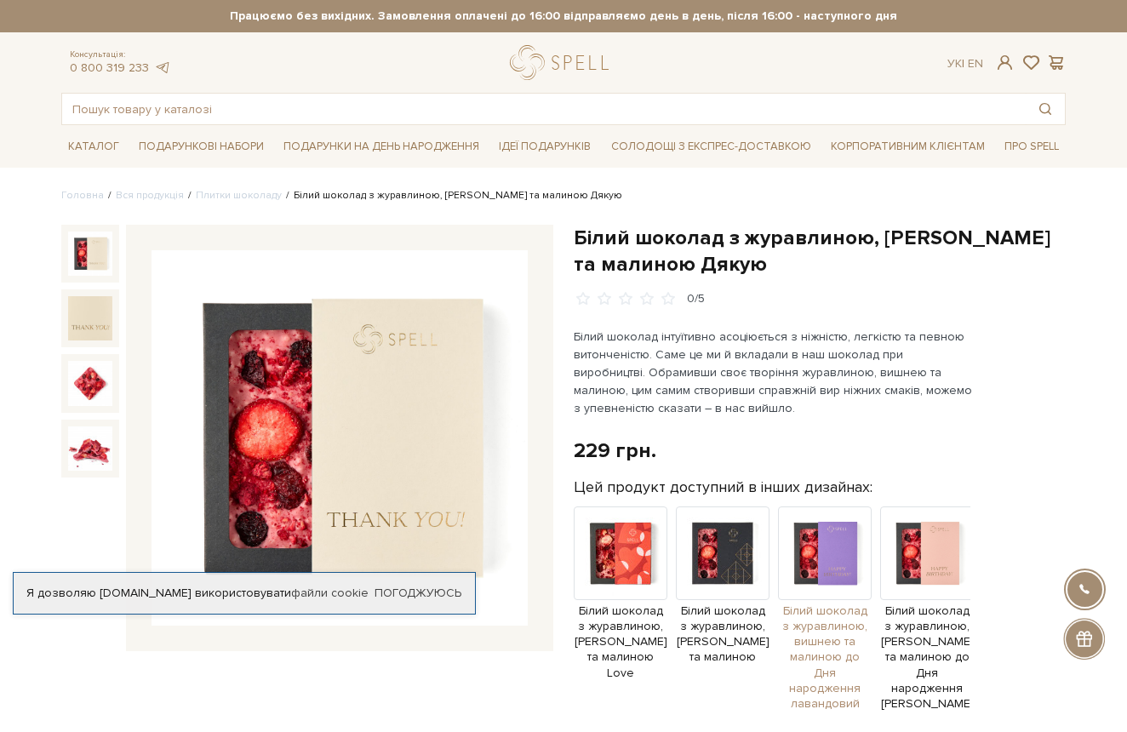
click at [829, 561] on img at bounding box center [825, 553] width 94 height 94
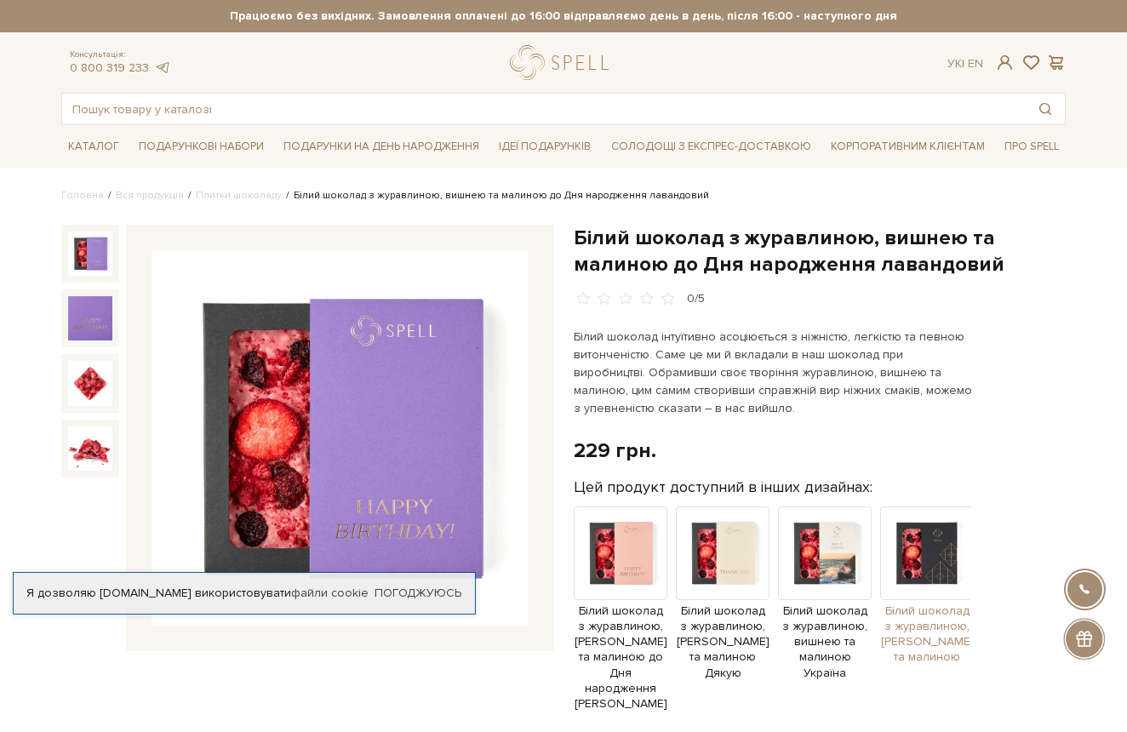
click at [932, 558] on img at bounding box center [927, 553] width 94 height 94
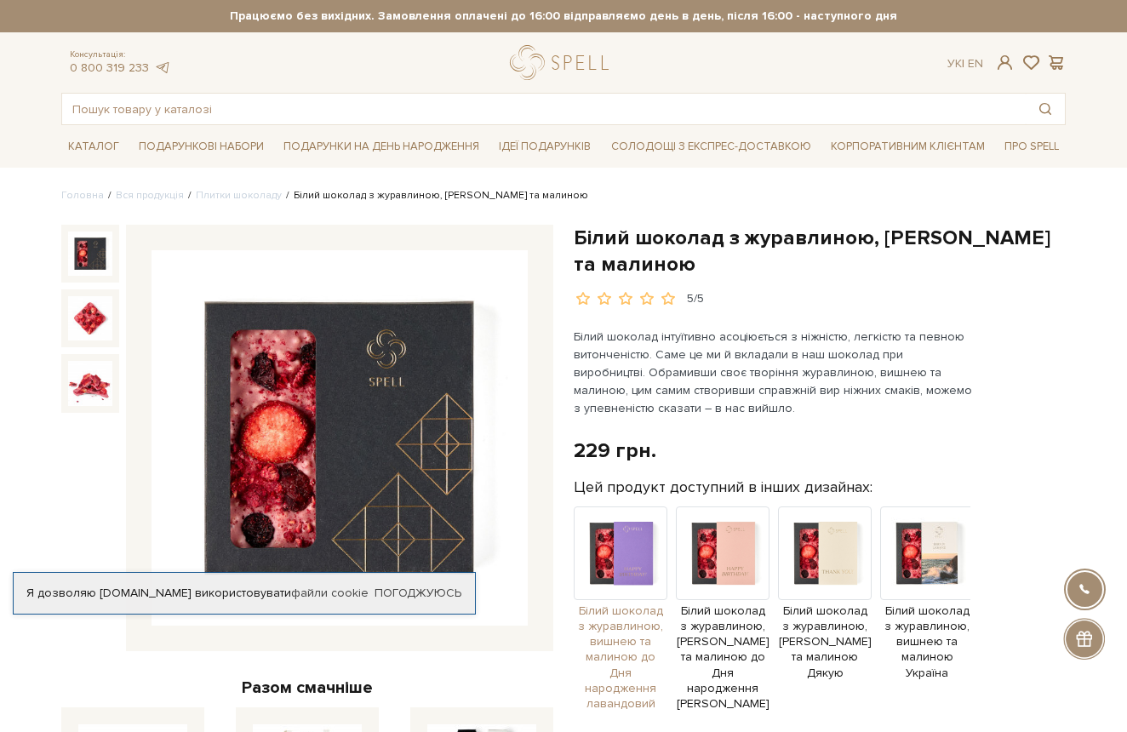
click at [615, 553] on img at bounding box center [621, 553] width 94 height 94
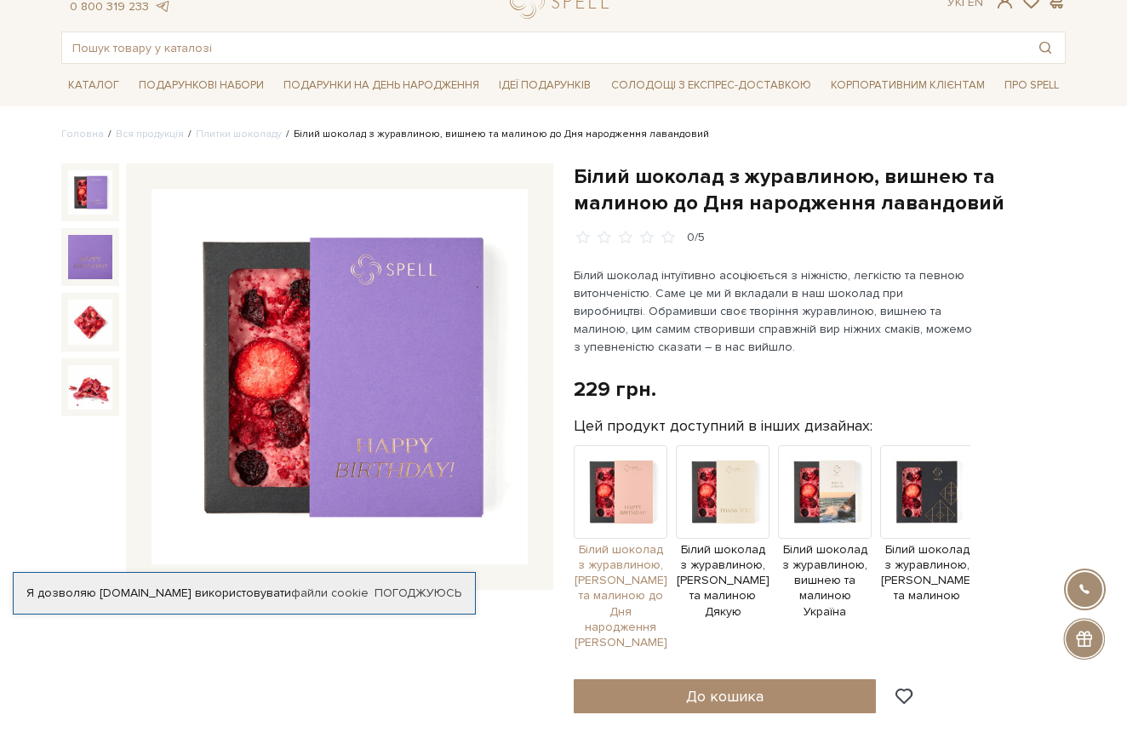
scroll to position [58, 0]
